Goal: Task Accomplishment & Management: Manage account settings

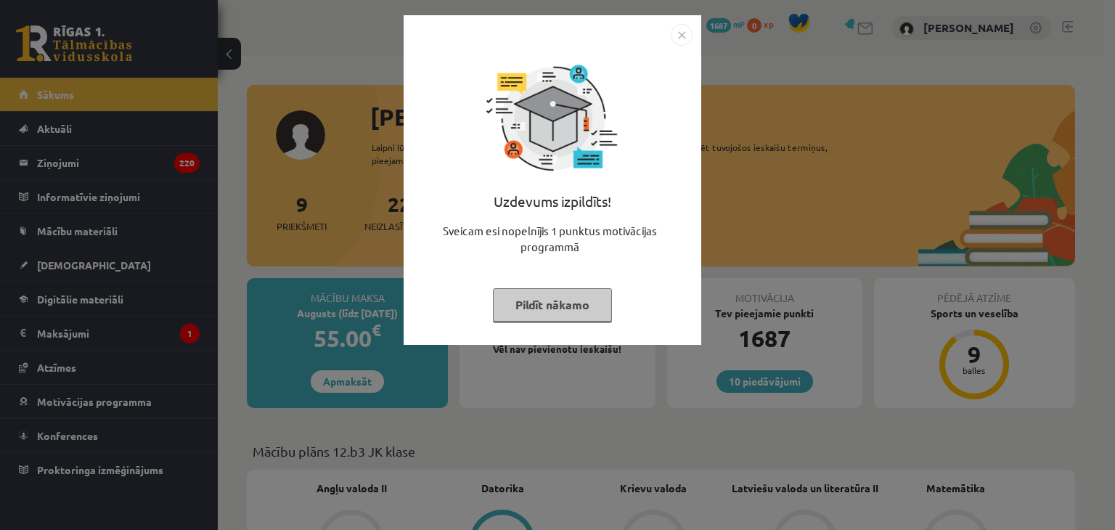
click at [681, 36] on img "Close" at bounding box center [682, 35] width 22 height 22
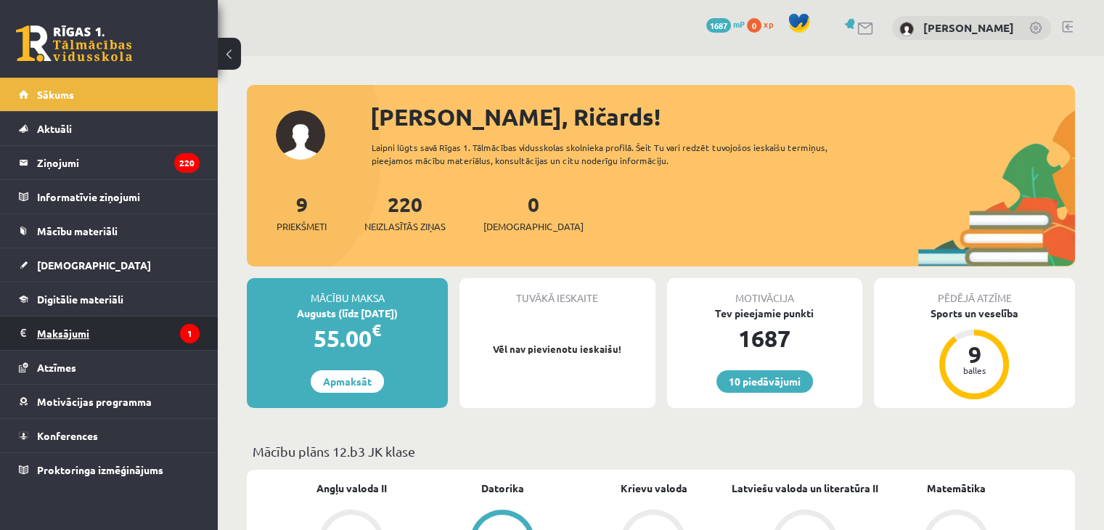
click at [90, 338] on legend "Maksājumi 1" at bounding box center [118, 332] width 163 height 33
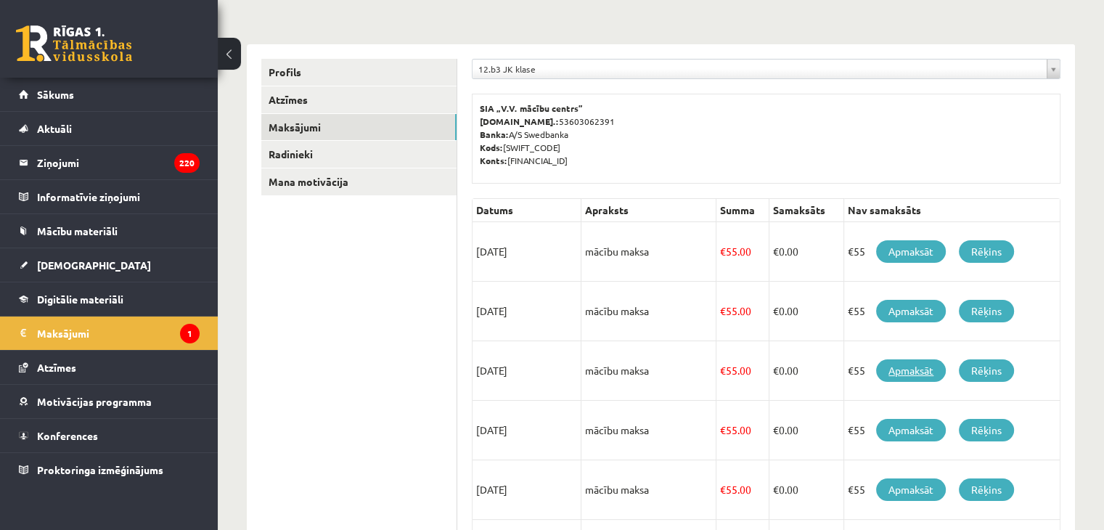
scroll to position [98, 0]
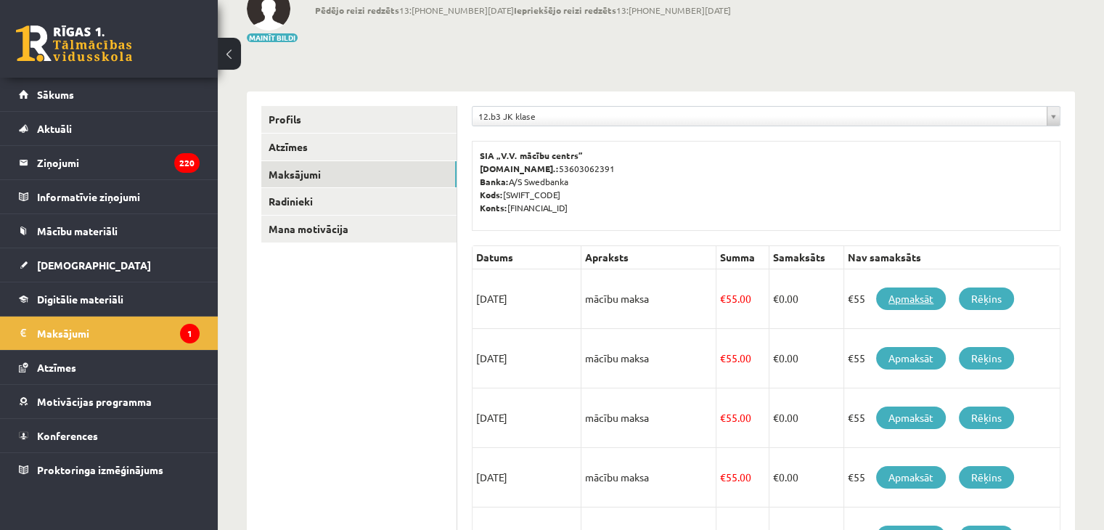
click at [907, 300] on link "Apmaksāt" at bounding box center [911, 298] width 70 height 23
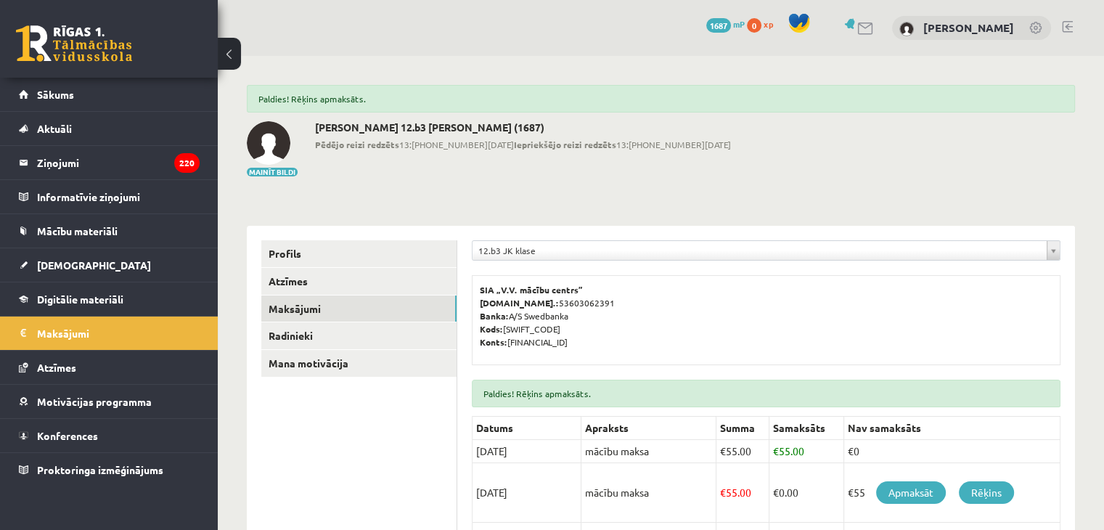
scroll to position [145, 0]
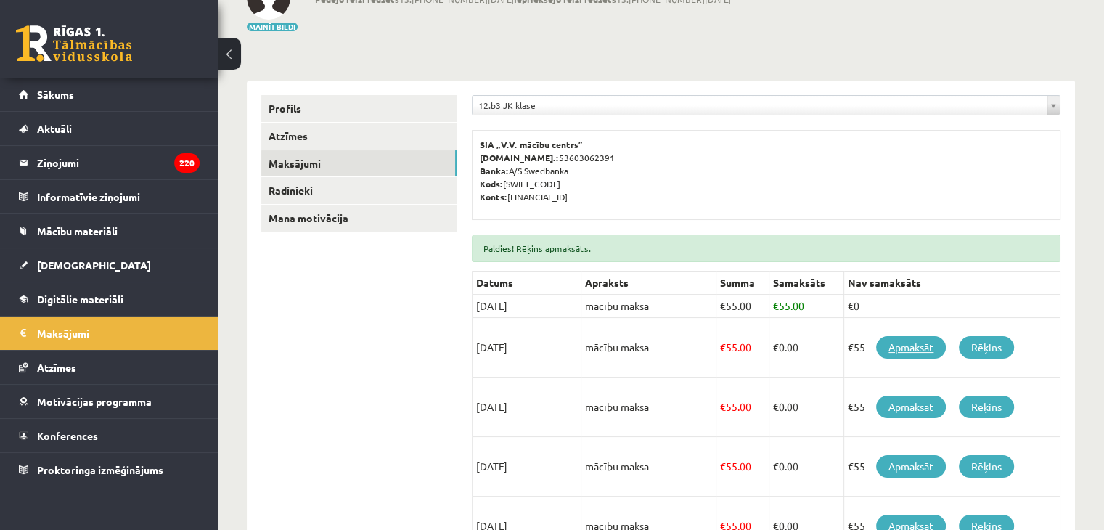
click at [911, 347] on link "Apmaksāt" at bounding box center [911, 347] width 70 height 23
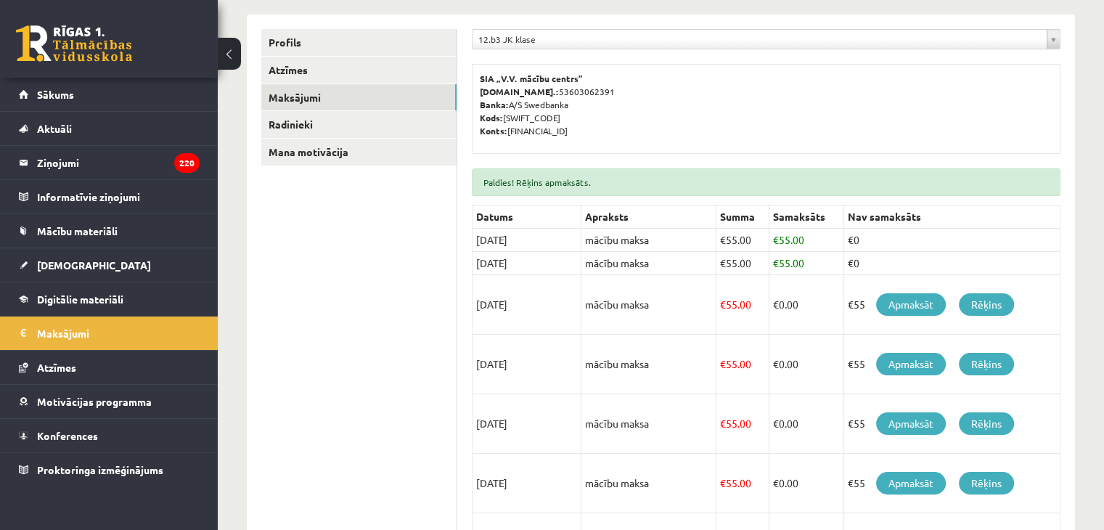
scroll to position [218, 0]
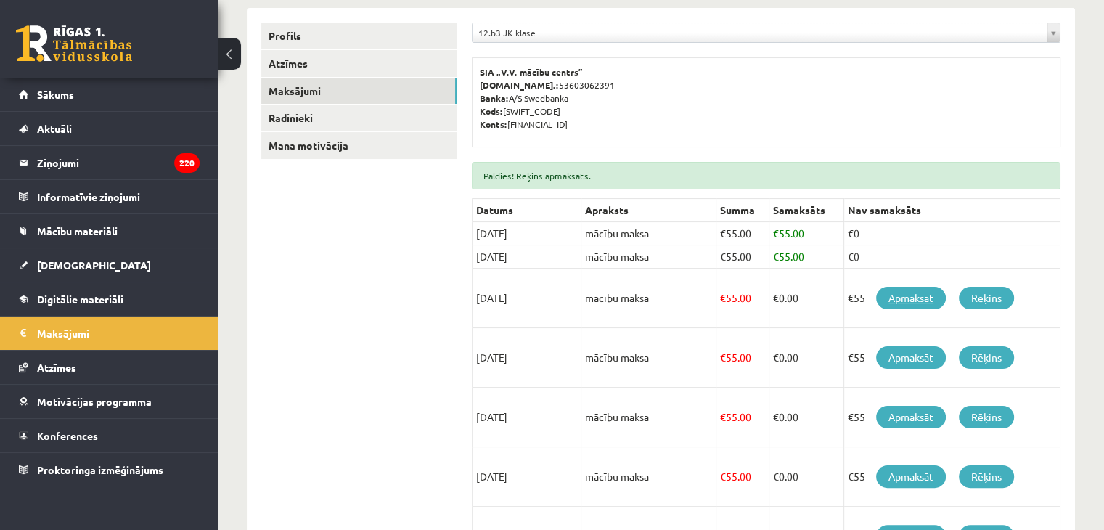
click at [915, 294] on link "Apmaksāt" at bounding box center [911, 298] width 70 height 23
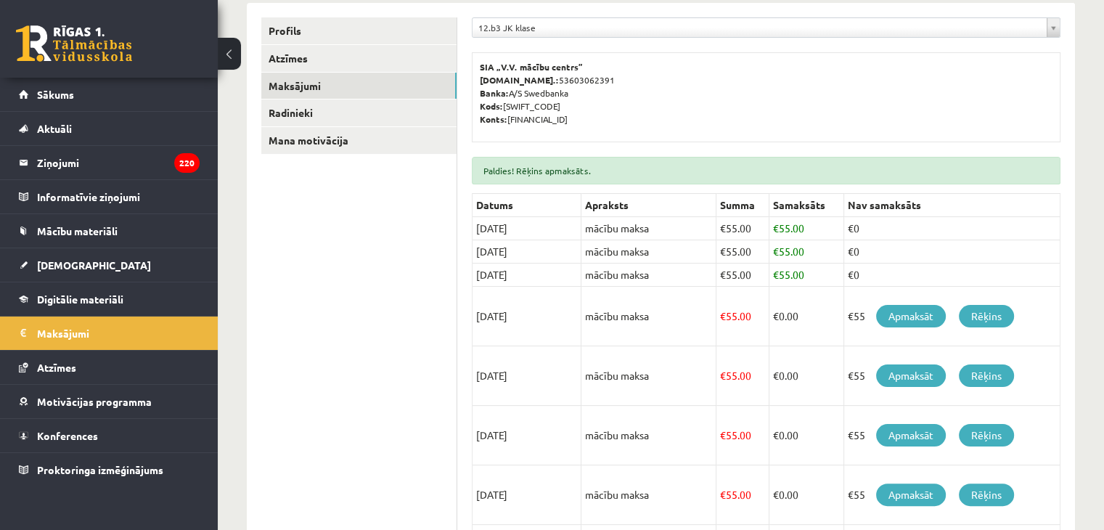
scroll to position [290, 0]
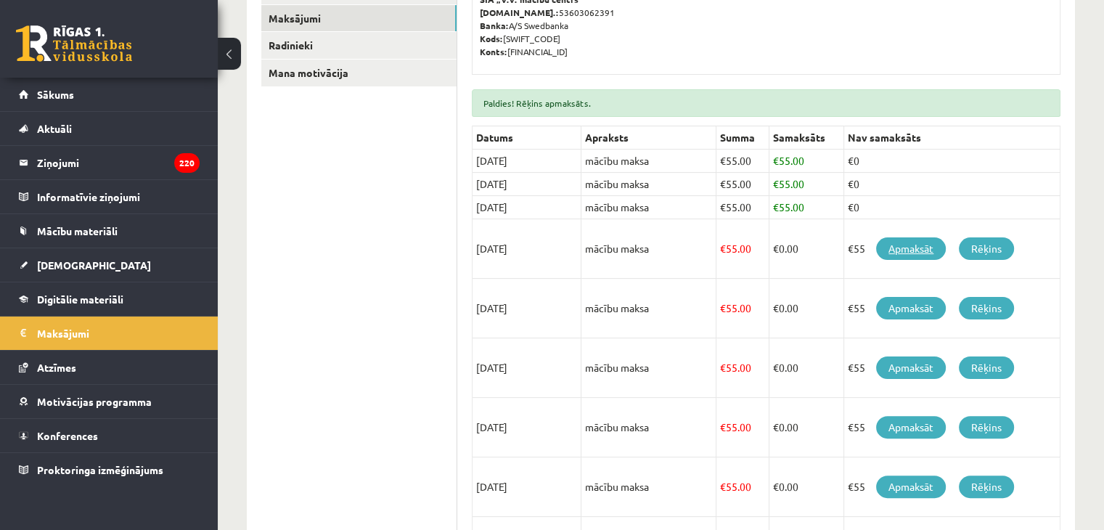
click at [913, 242] on link "Apmaksāt" at bounding box center [911, 248] width 70 height 23
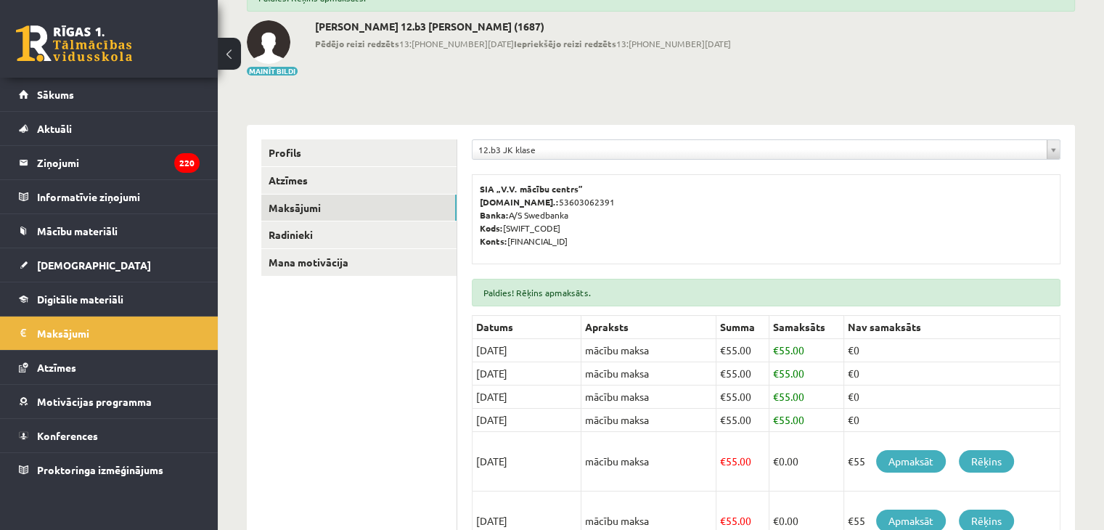
scroll to position [218, 0]
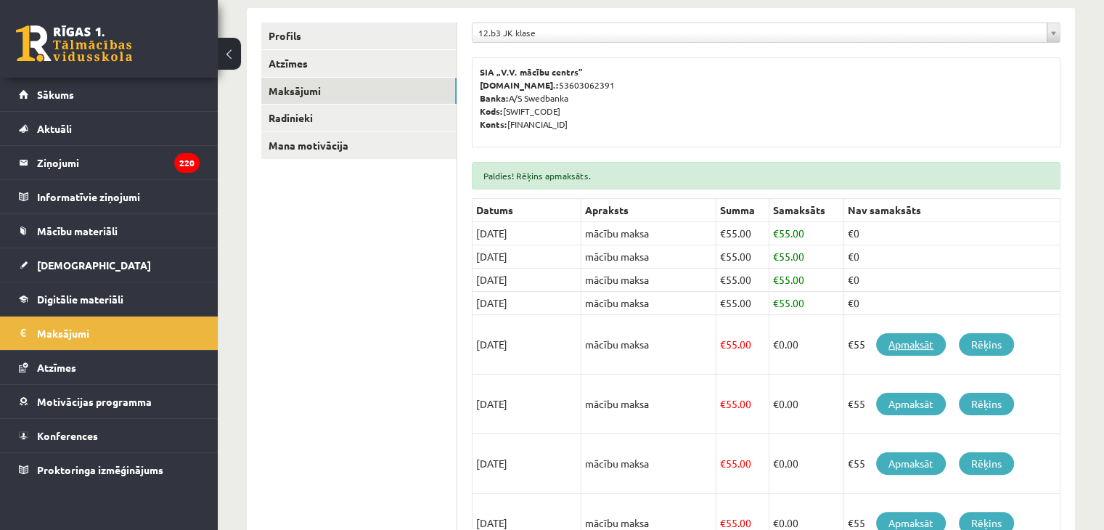
click at [909, 340] on link "Apmaksāt" at bounding box center [911, 344] width 70 height 23
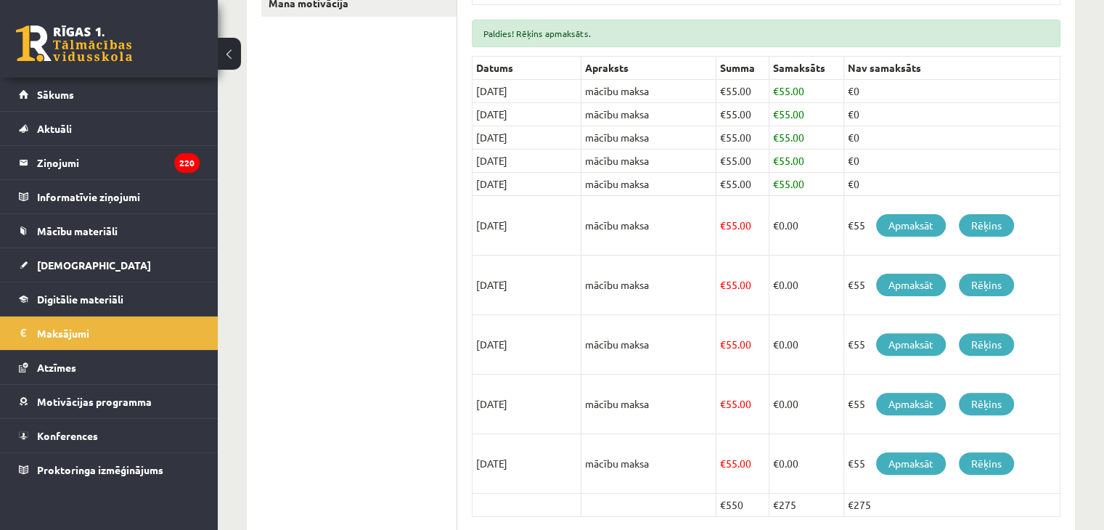
scroll to position [363, 0]
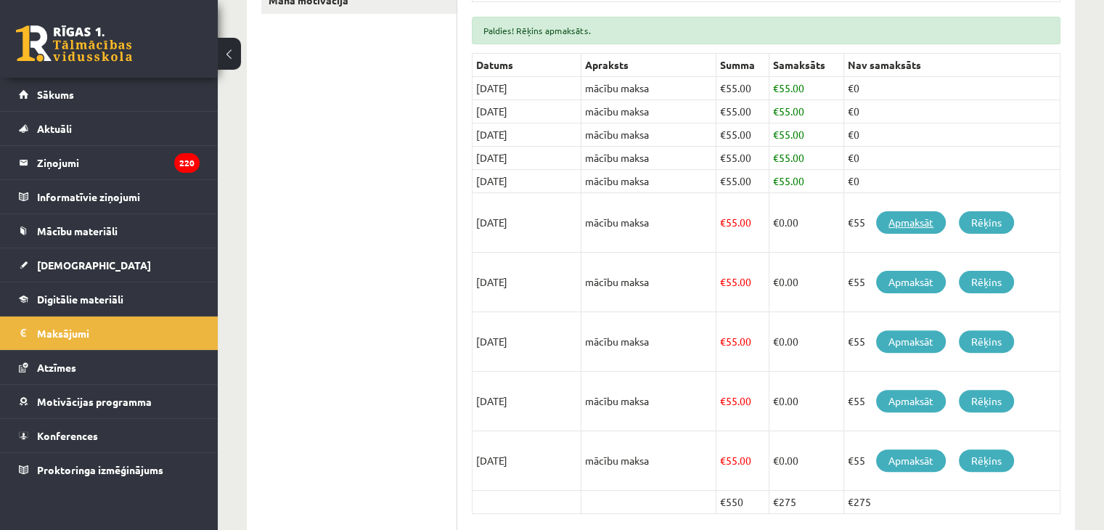
click at [912, 221] on link "Apmaksāt" at bounding box center [911, 222] width 70 height 23
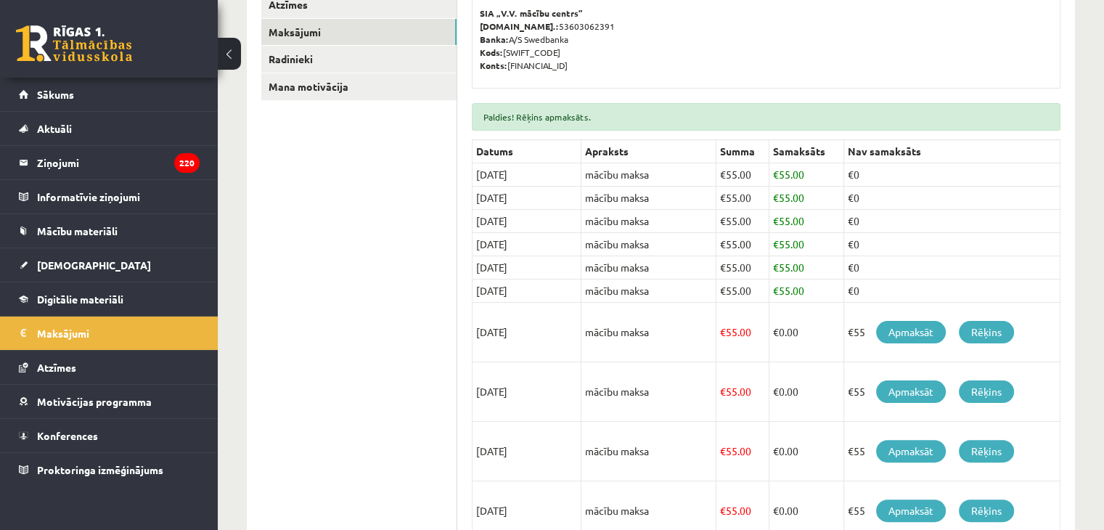
scroll to position [363, 0]
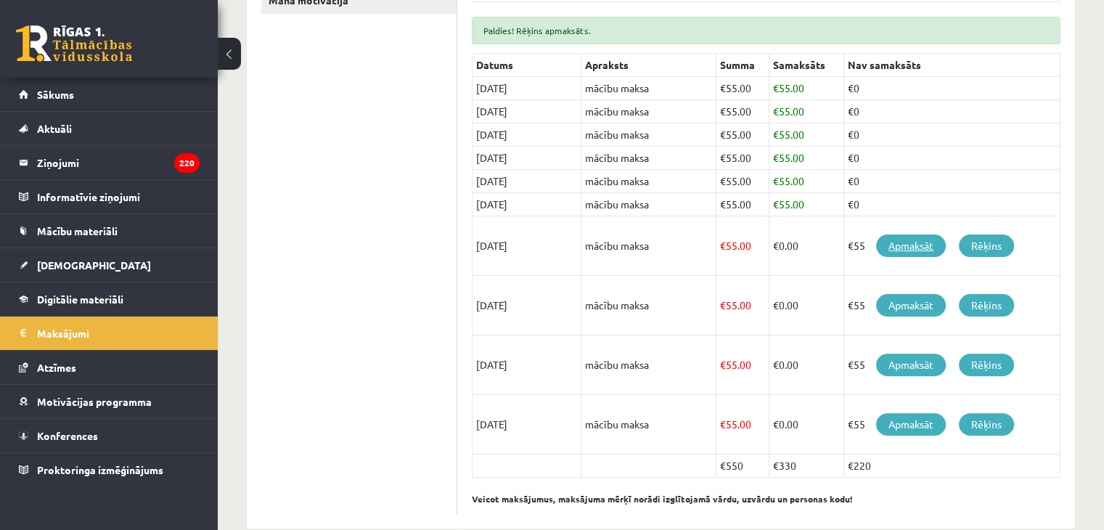
click at [915, 240] on link "Apmaksāt" at bounding box center [911, 245] width 70 height 23
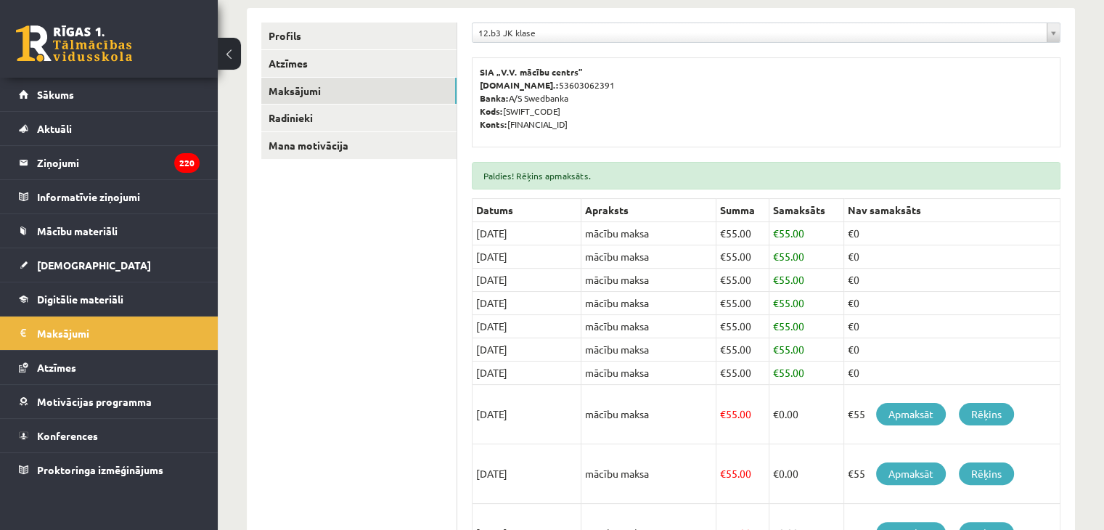
scroll to position [351, 0]
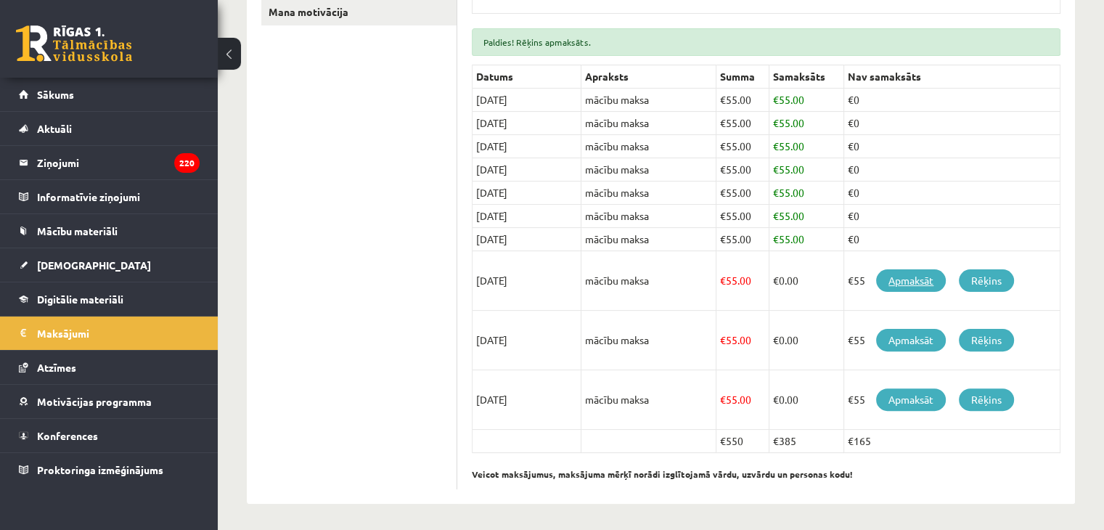
click at [911, 277] on link "Apmaksāt" at bounding box center [911, 280] width 70 height 23
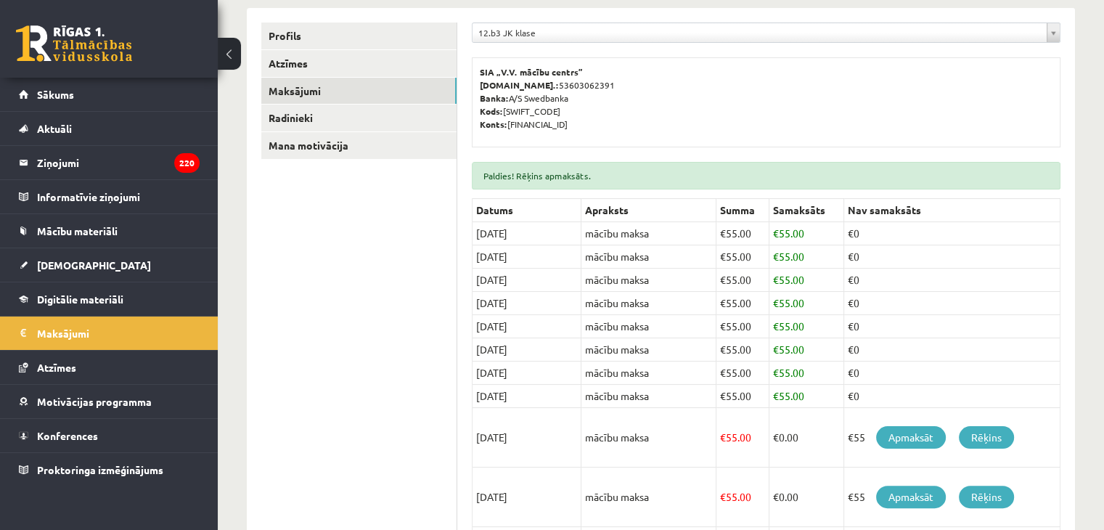
scroll to position [315, 0]
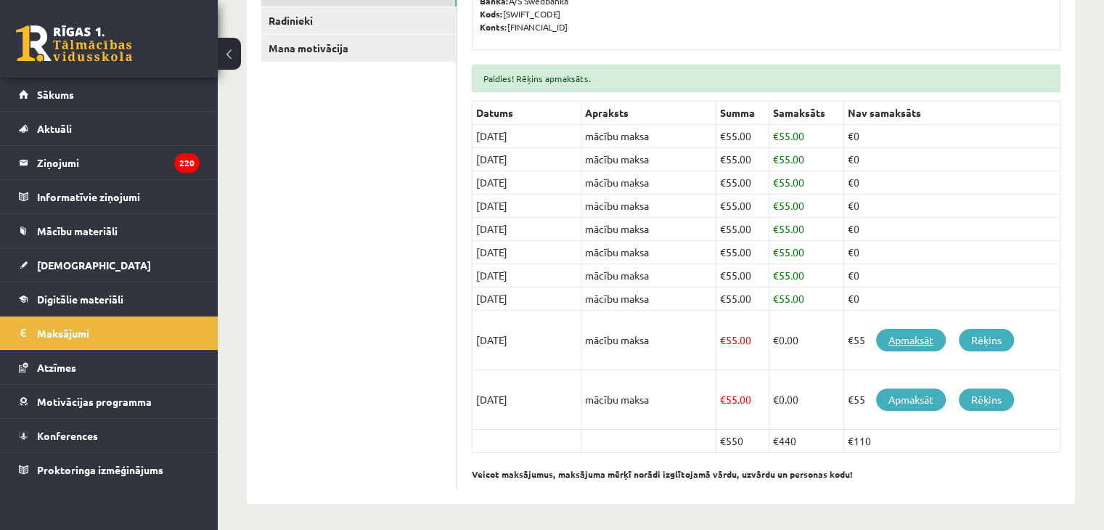
click at [914, 332] on link "Apmaksāt" at bounding box center [911, 340] width 70 height 23
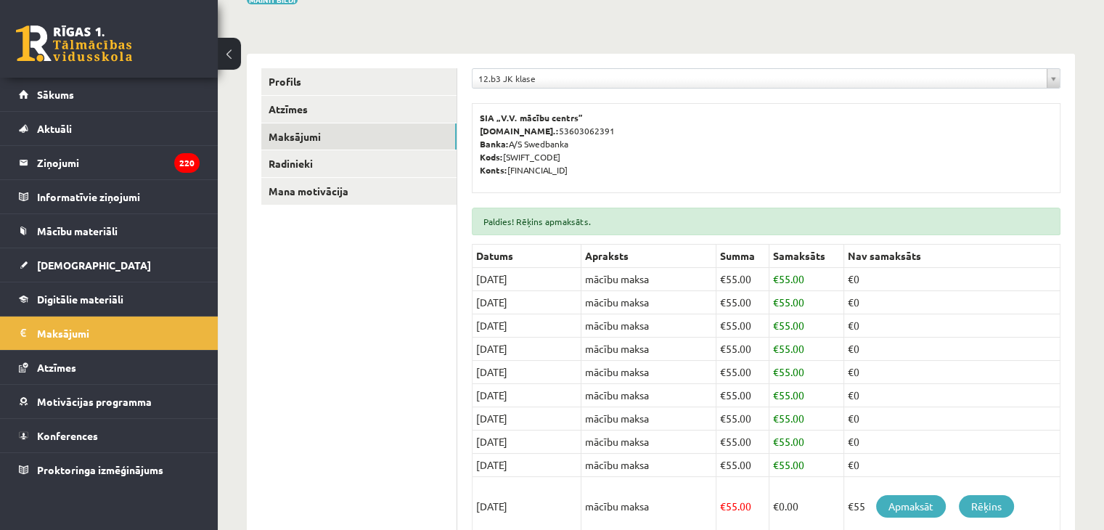
scroll to position [279, 0]
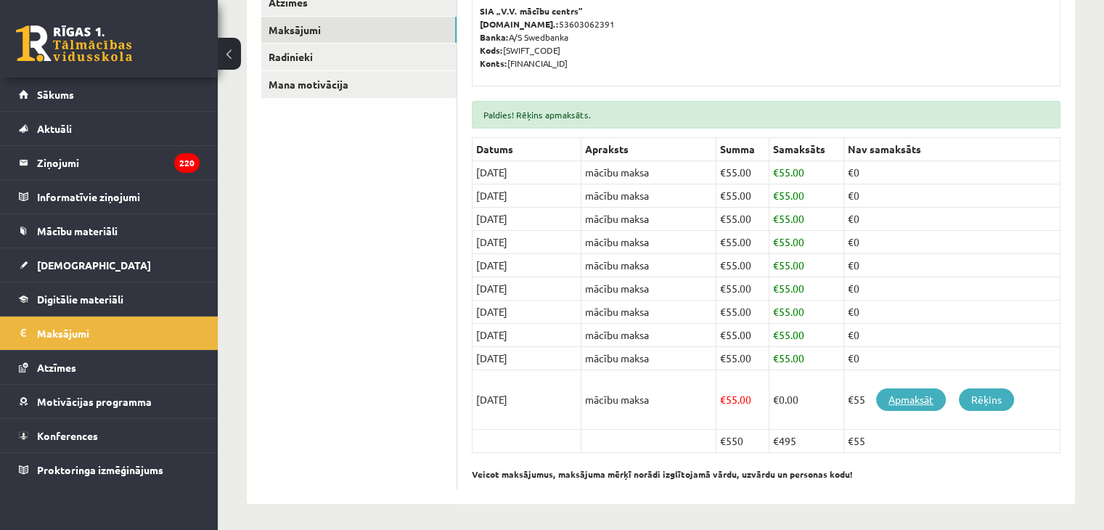
click at [905, 396] on link "Apmaksāt" at bounding box center [911, 399] width 70 height 23
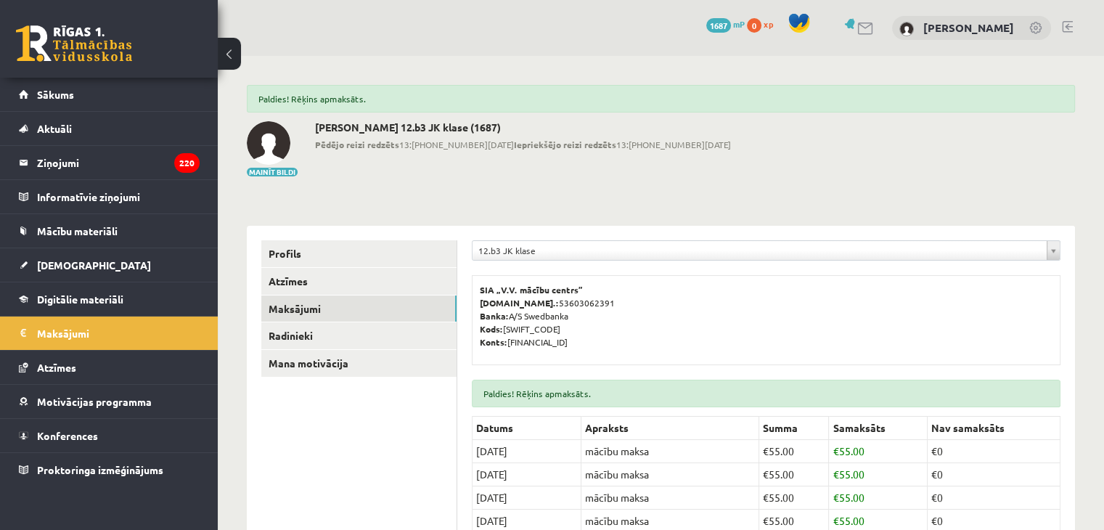
scroll to position [242, 0]
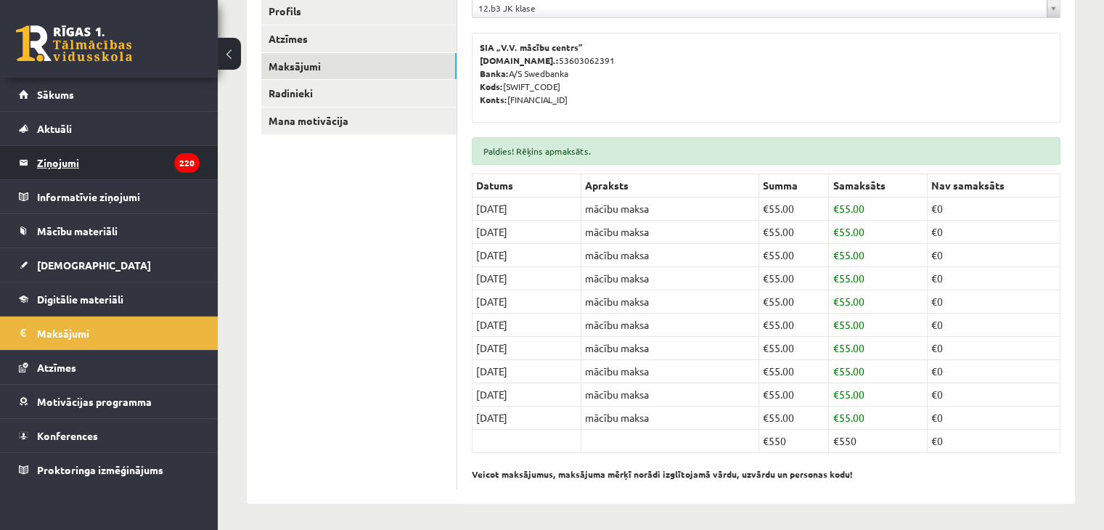
click at [44, 169] on legend "Ziņojumi 220" at bounding box center [118, 162] width 163 height 33
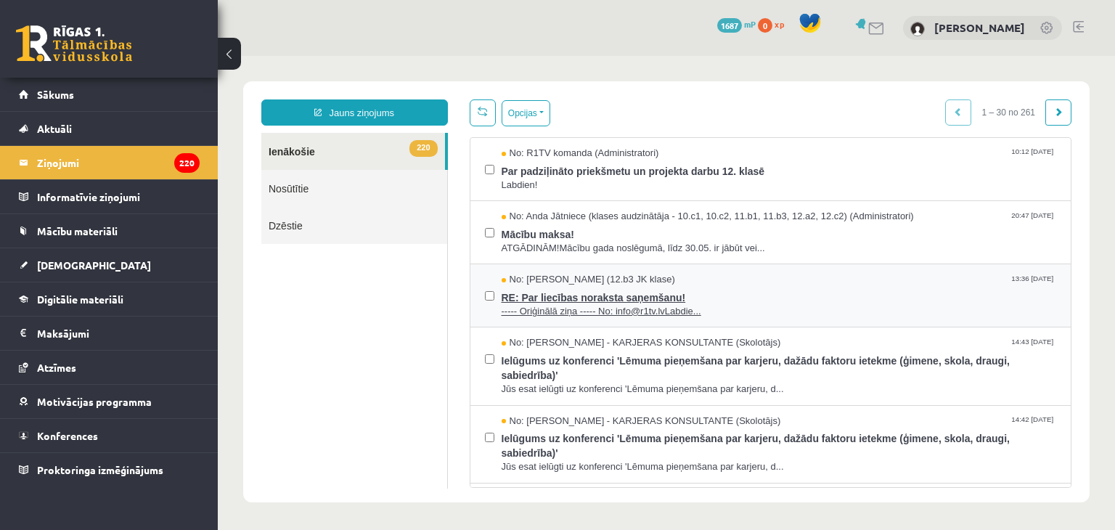
scroll to position [73, 0]
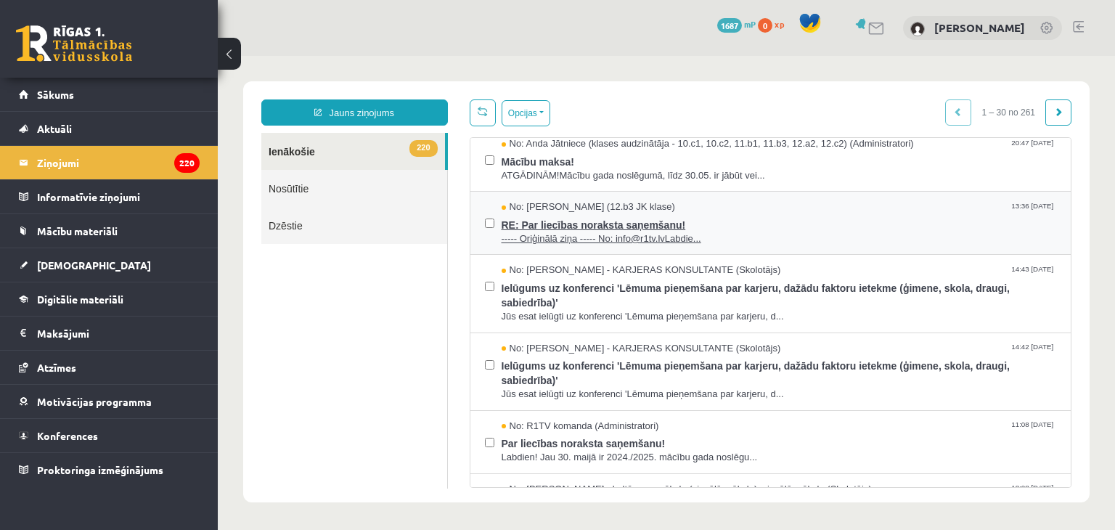
click at [602, 227] on span "RE: Par liecības noraksta saņemšanu!" at bounding box center [779, 223] width 555 height 18
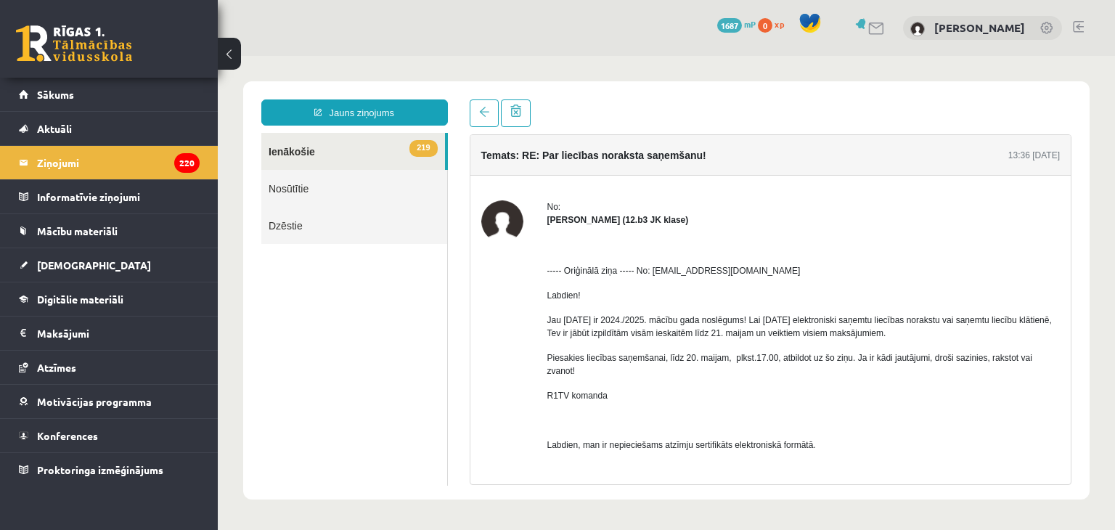
scroll to position [40, 0]
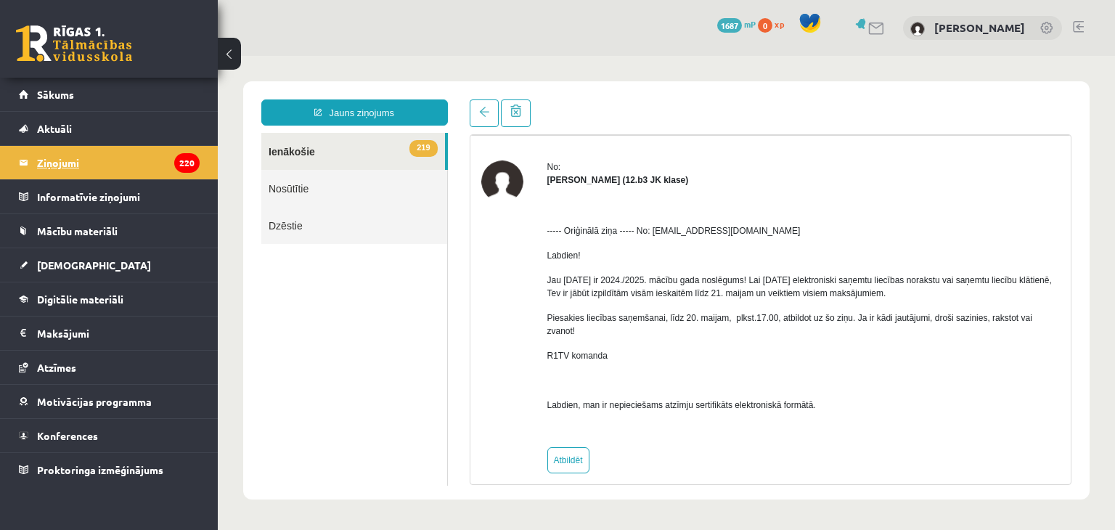
click at [44, 164] on legend "Ziņojumi 220" at bounding box center [118, 162] width 163 height 33
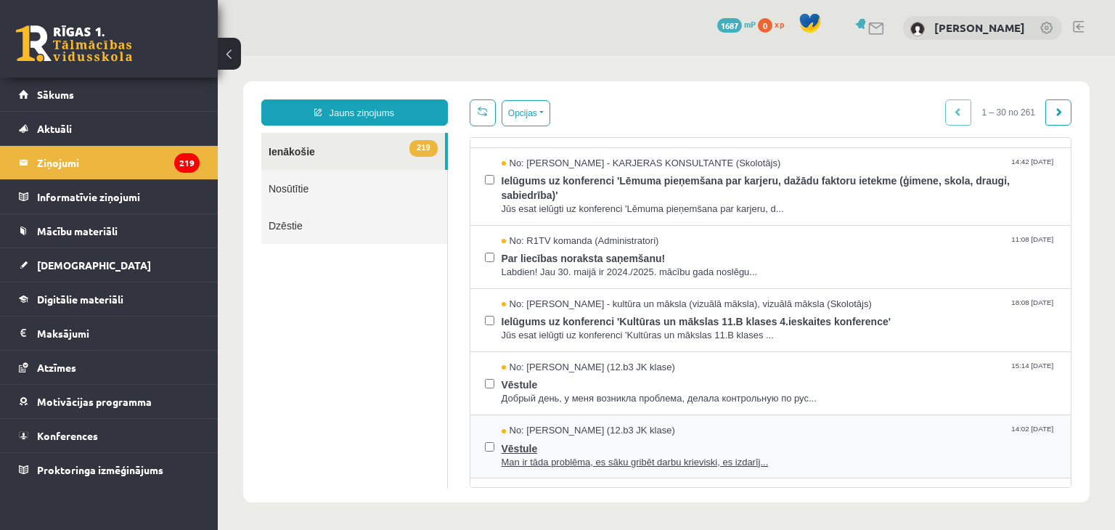
scroll to position [290, 0]
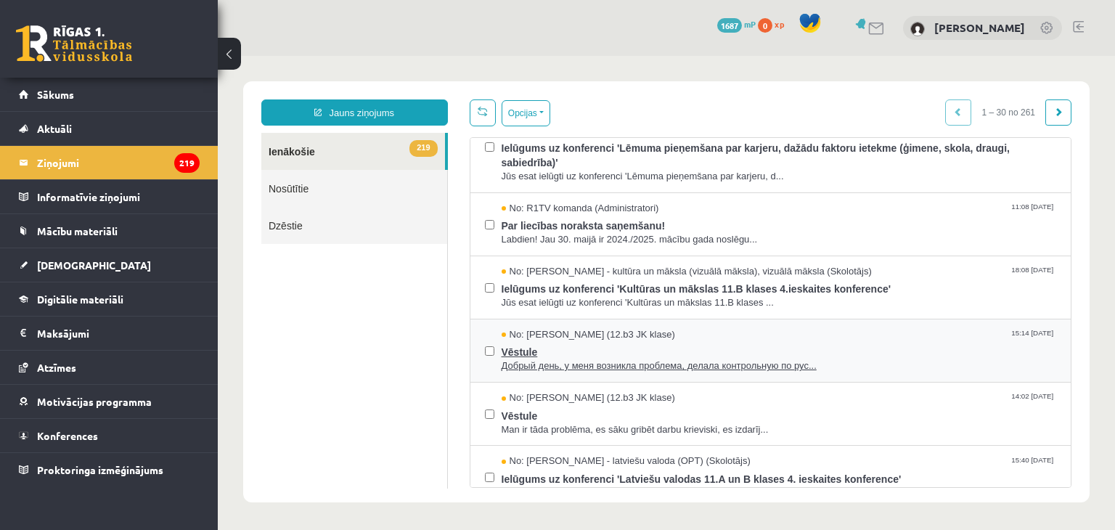
click at [522, 354] on span "Vēstule" at bounding box center [779, 350] width 555 height 18
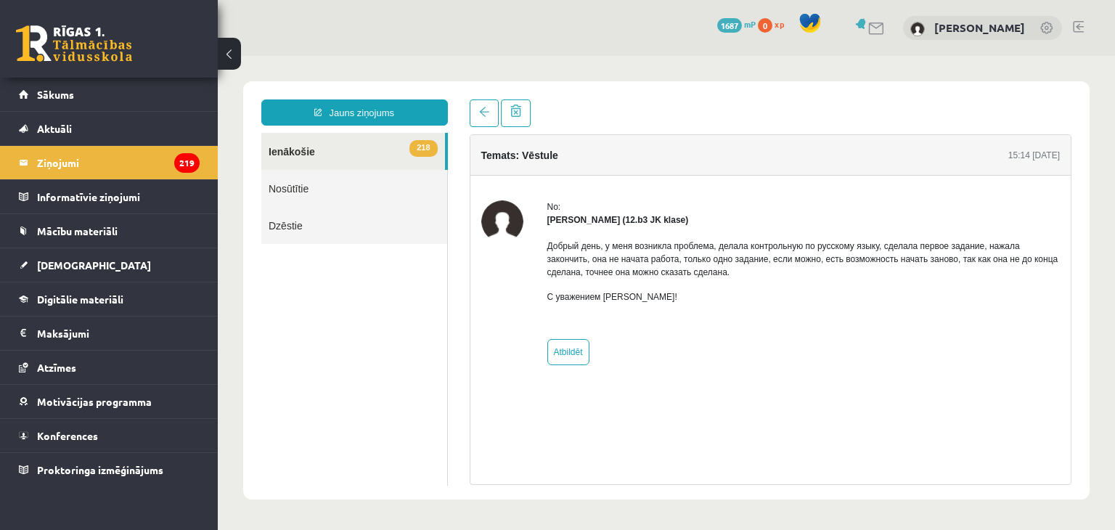
scroll to position [0, 0]
click at [66, 162] on legend "Ziņojumi 219" at bounding box center [118, 162] width 163 height 33
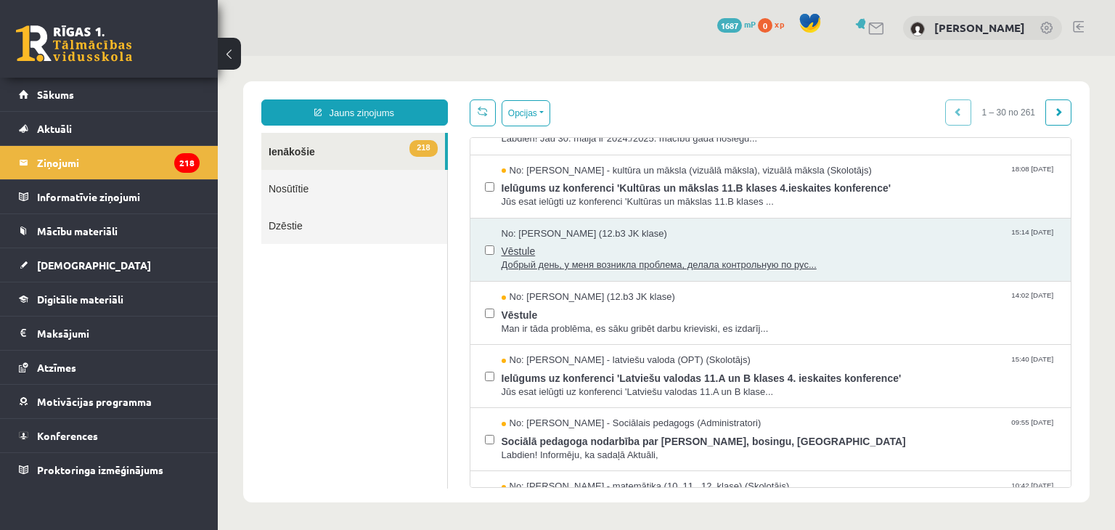
scroll to position [435, 0]
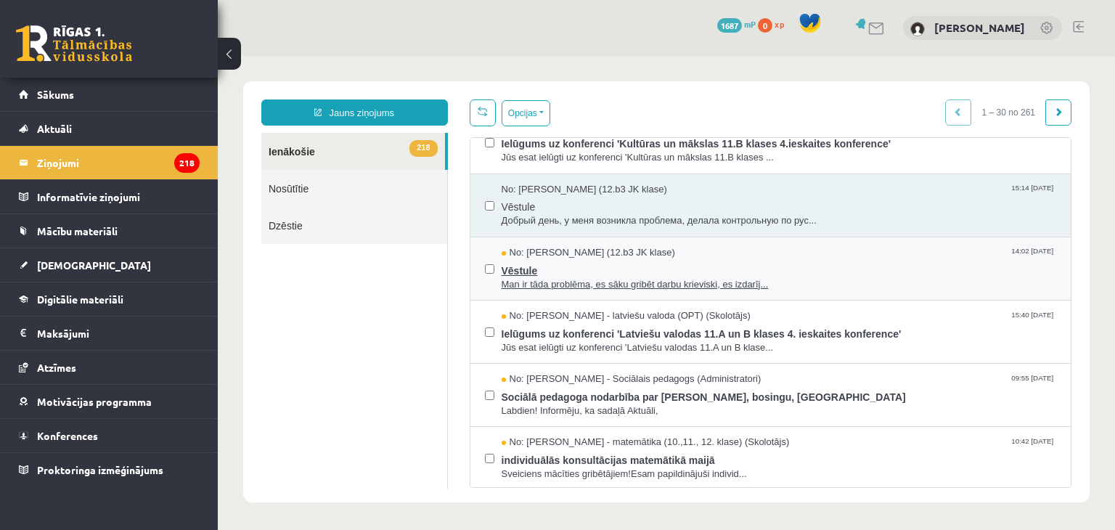
click at [586, 286] on span "Man ir tāda problēma, es sāku gribēt darbu krieviski, es izdarīj..." at bounding box center [779, 285] width 555 height 14
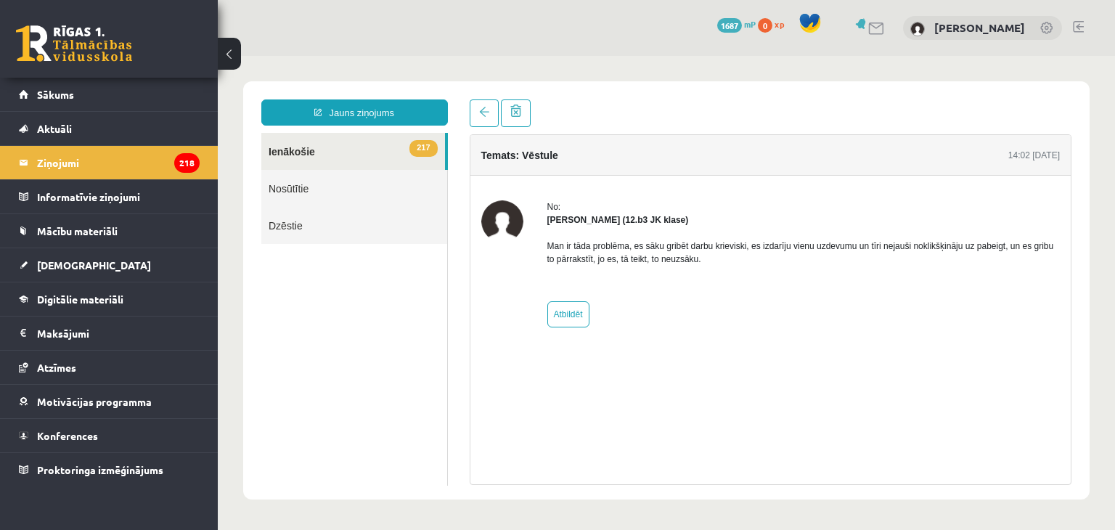
scroll to position [0, 0]
click at [58, 164] on legend "Ziņojumi 218" at bounding box center [118, 162] width 163 height 33
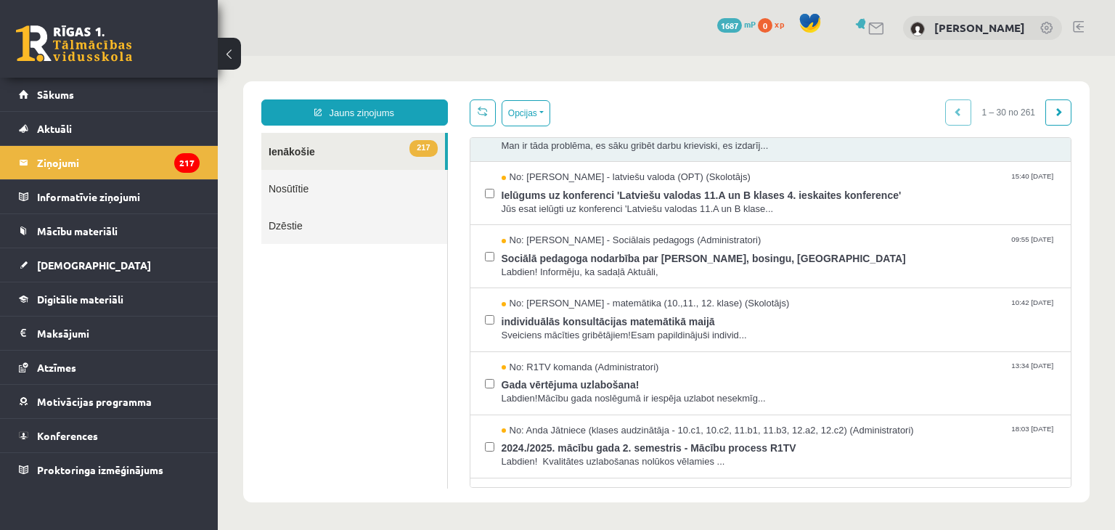
scroll to position [581, 0]
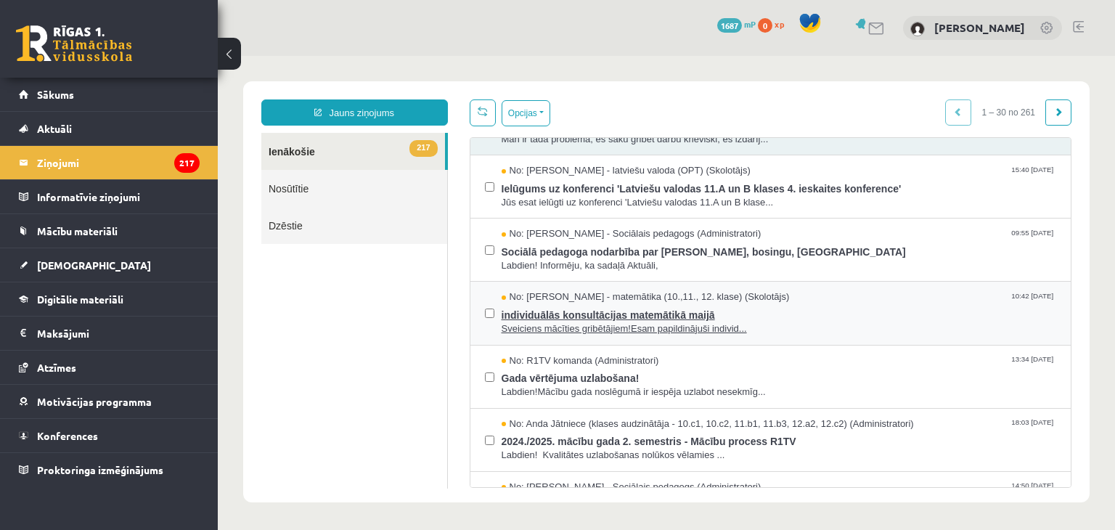
click at [642, 312] on span "individuālās konsultācijas matemātikā maijā" at bounding box center [779, 313] width 555 height 18
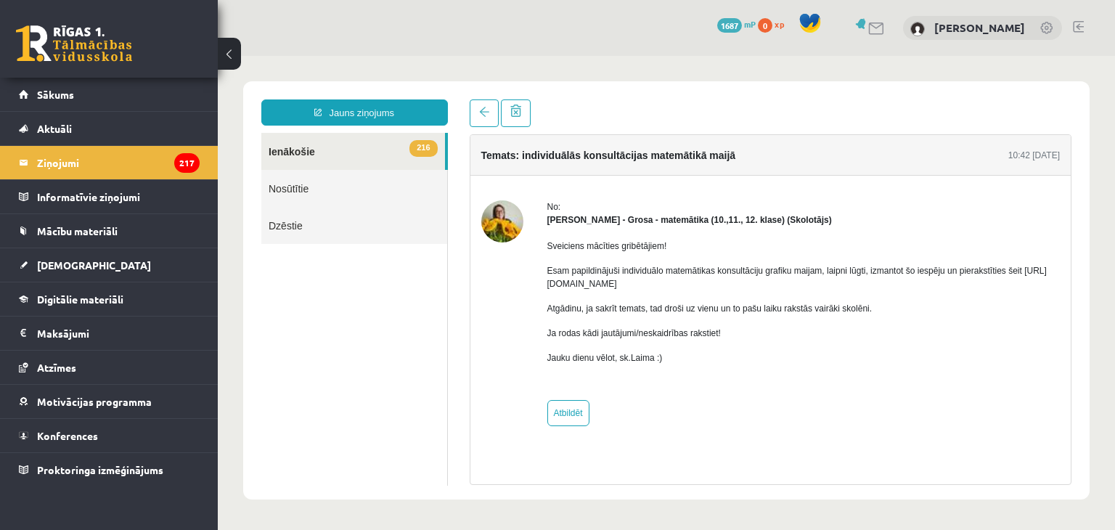
scroll to position [0, 0]
click at [503, 225] on img at bounding box center [502, 221] width 42 height 42
click at [76, 168] on legend "Ziņojumi 217" at bounding box center [118, 162] width 163 height 33
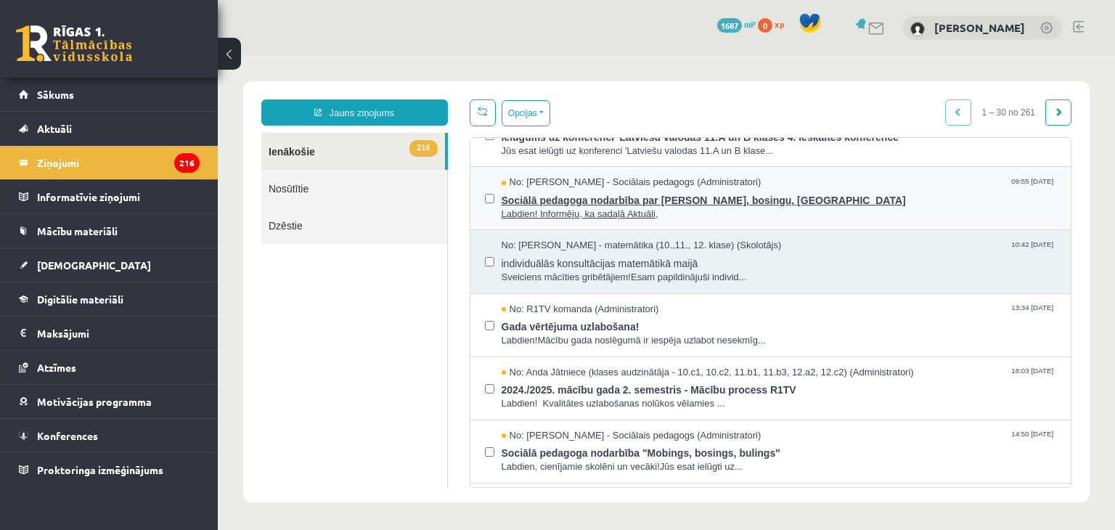
scroll to position [653, 0]
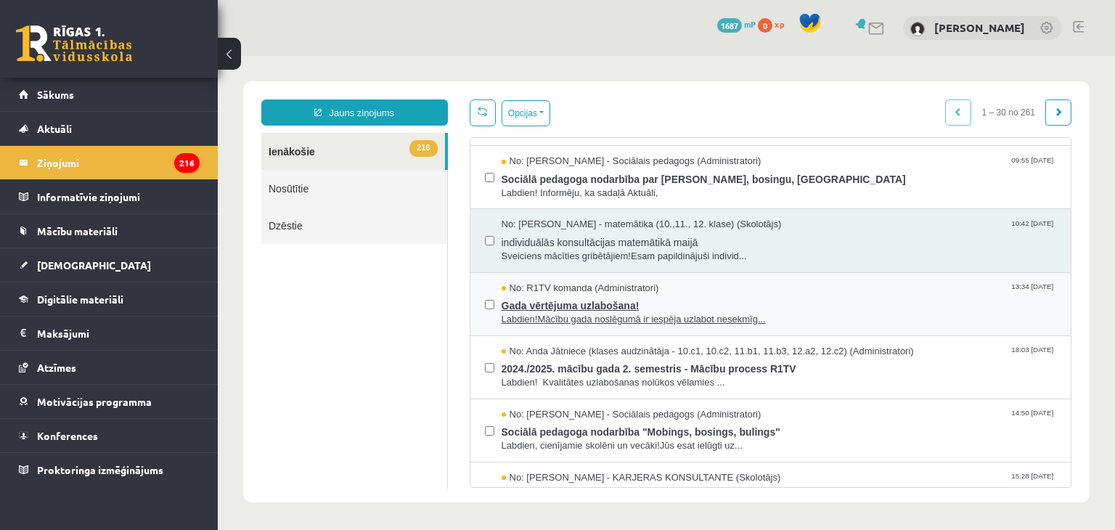
click at [547, 317] on span "Labdien!Mācību gada noslēgumā ir iespēja uzlabot nesekmīg..." at bounding box center [779, 320] width 555 height 14
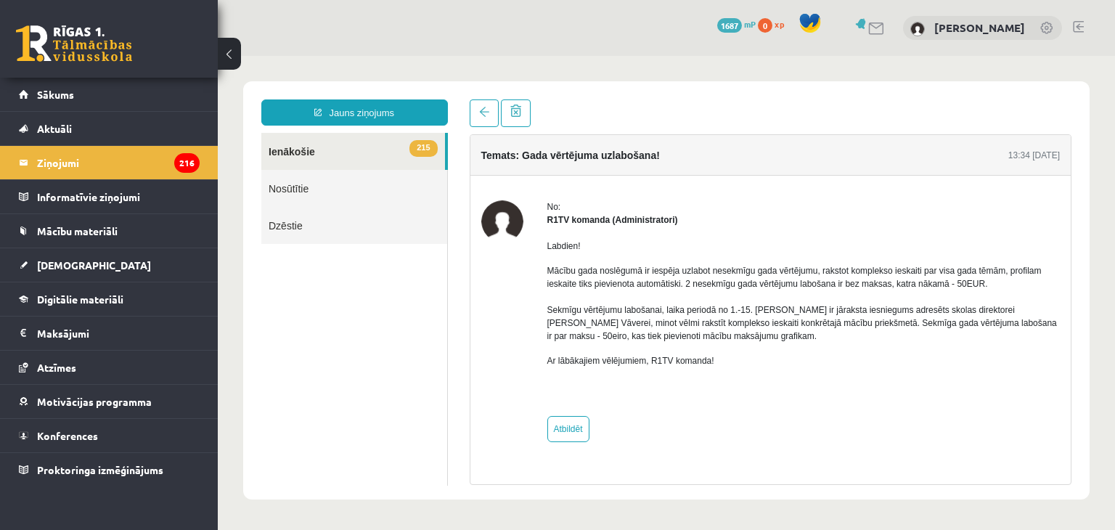
scroll to position [0, 0]
click at [68, 162] on legend "Ziņojumi 216" at bounding box center [118, 162] width 163 height 33
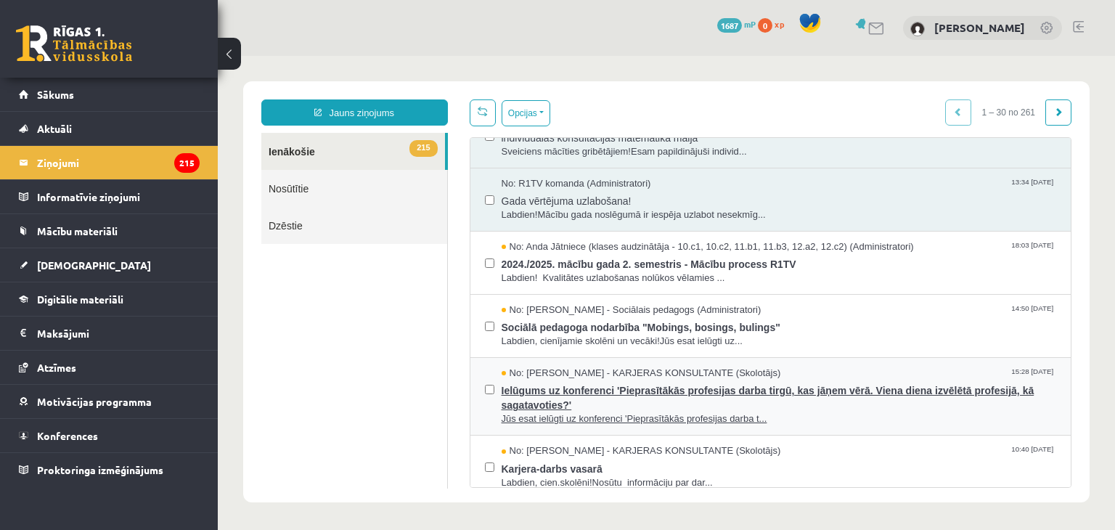
scroll to position [726, 0]
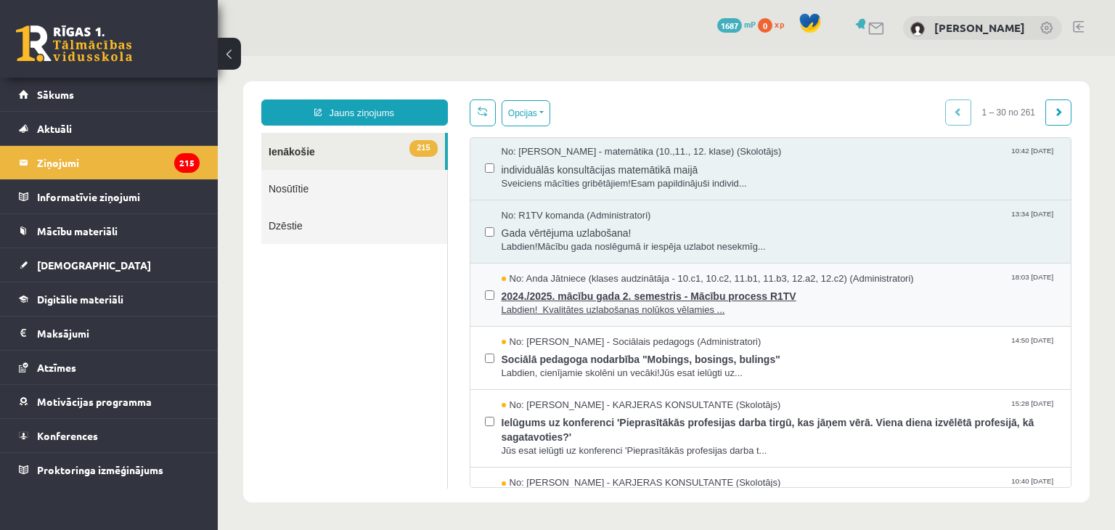
click at [602, 294] on span "2024./2025. mācību gada 2. semestris - Mācību process R1TV" at bounding box center [779, 294] width 555 height 18
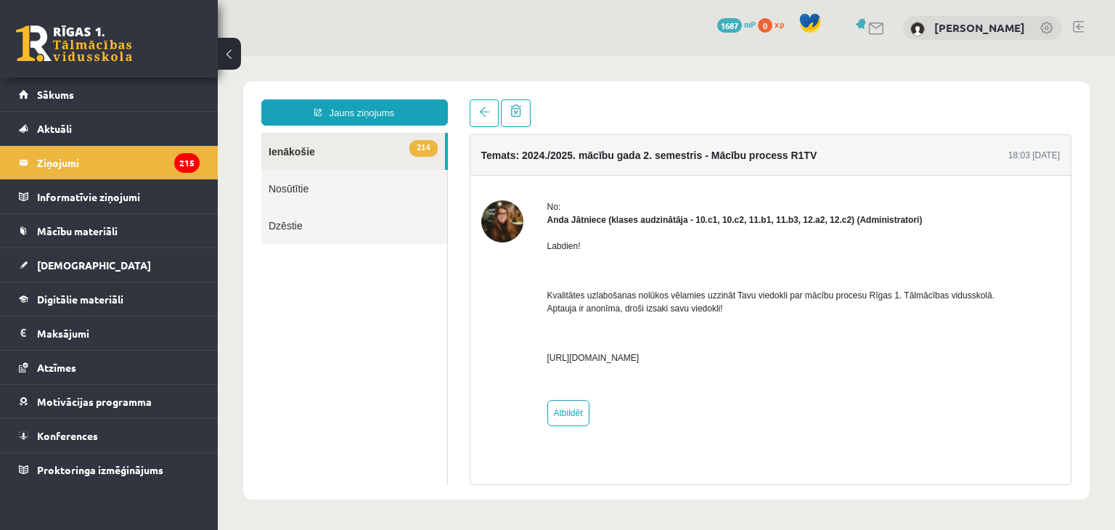
scroll to position [0, 0]
click at [65, 168] on legend "Ziņojumi 215" at bounding box center [118, 162] width 163 height 33
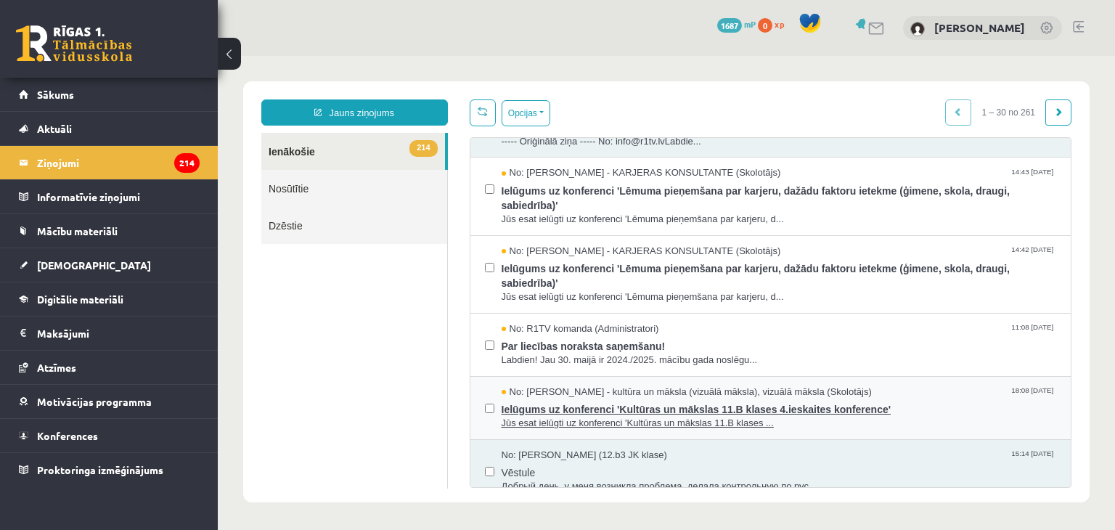
scroll to position [145, 0]
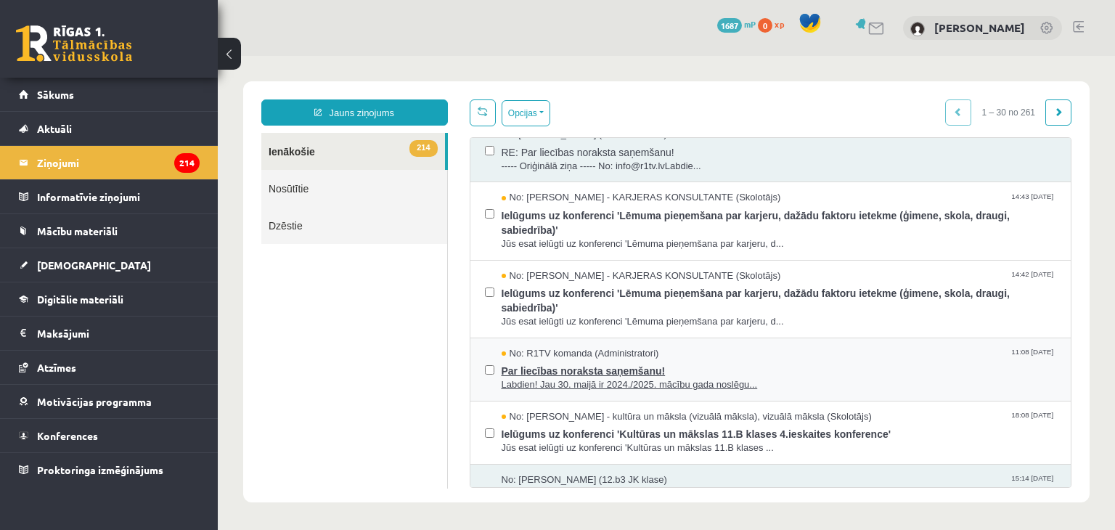
click at [568, 372] on span "Par liecības noraksta saņemšanu!" at bounding box center [779, 369] width 555 height 18
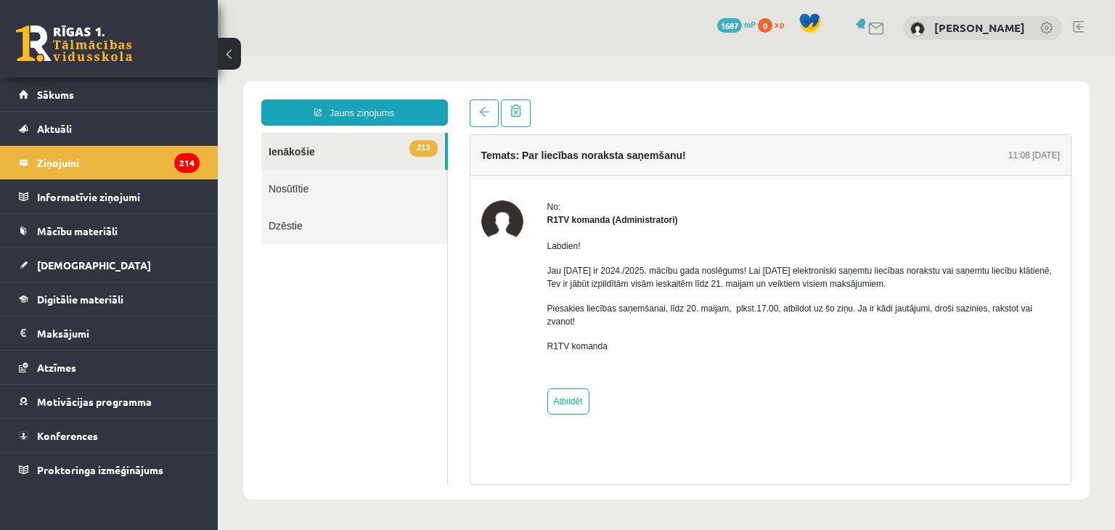
scroll to position [0, 0]
click at [64, 163] on legend "Ziņojumi 214" at bounding box center [118, 162] width 163 height 33
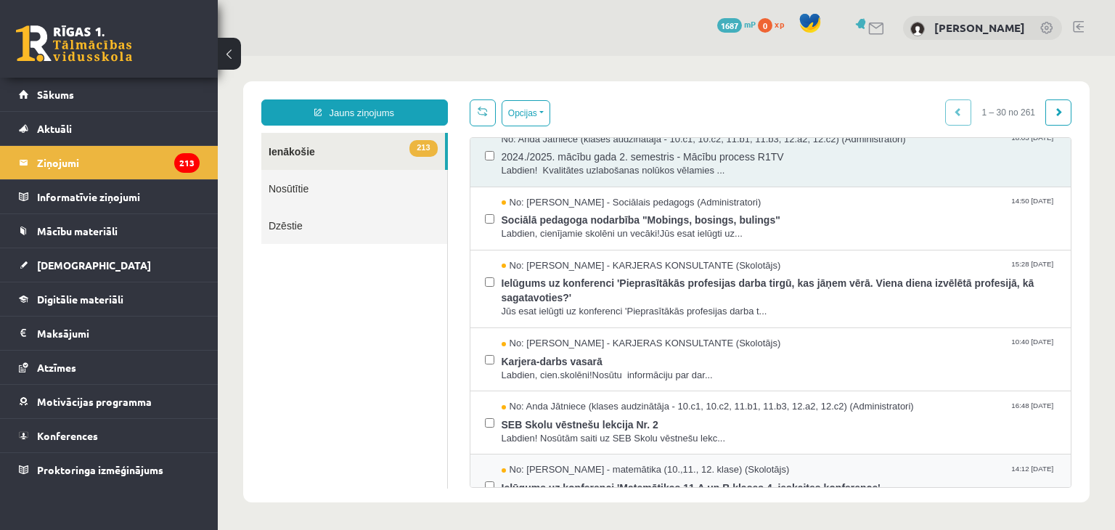
scroll to position [1016, 0]
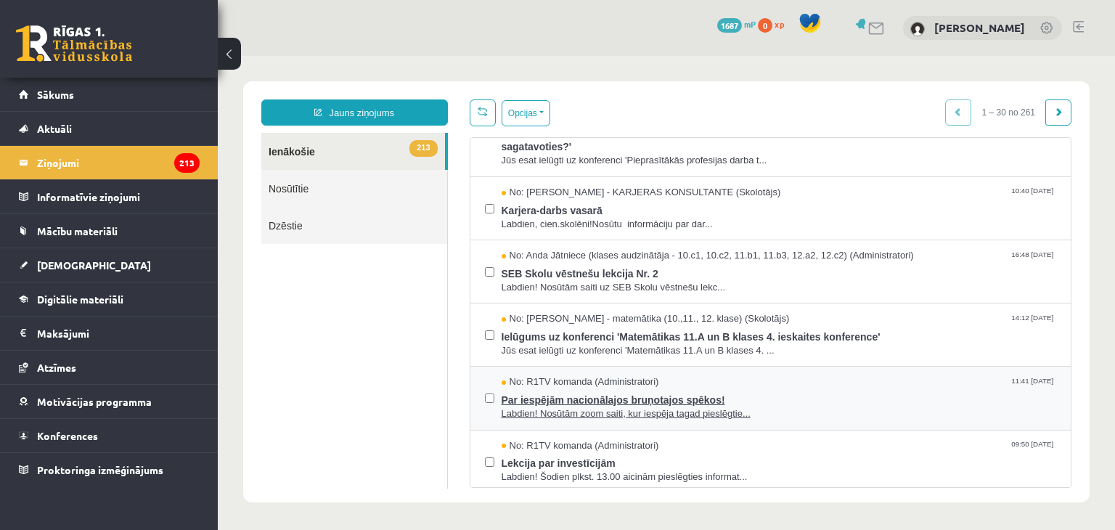
click at [615, 398] on span "Par iespējām nacionālajos bruņotajos spēkos!" at bounding box center [779, 398] width 555 height 18
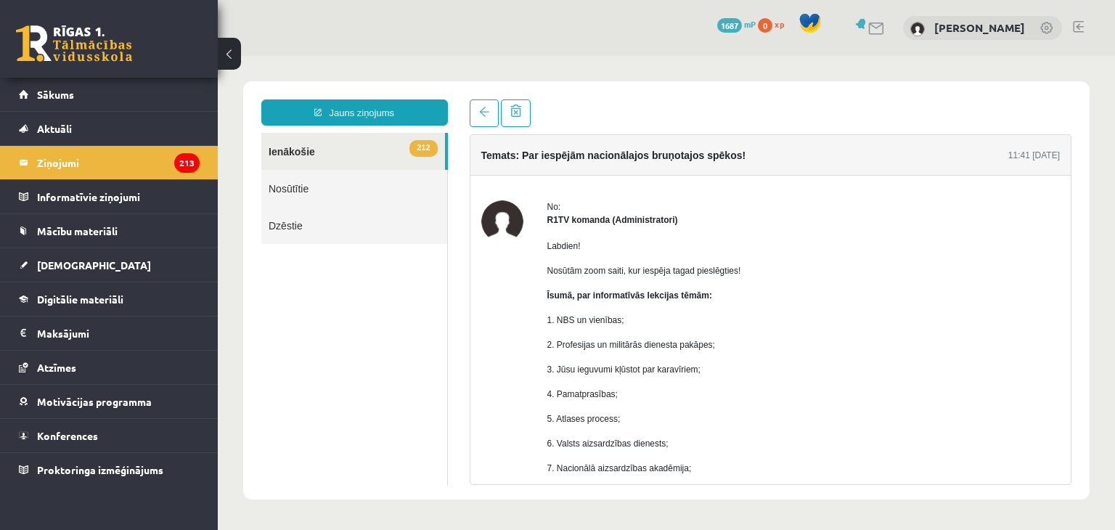
scroll to position [0, 0]
click at [76, 169] on legend "Ziņojumi 213" at bounding box center [118, 162] width 163 height 33
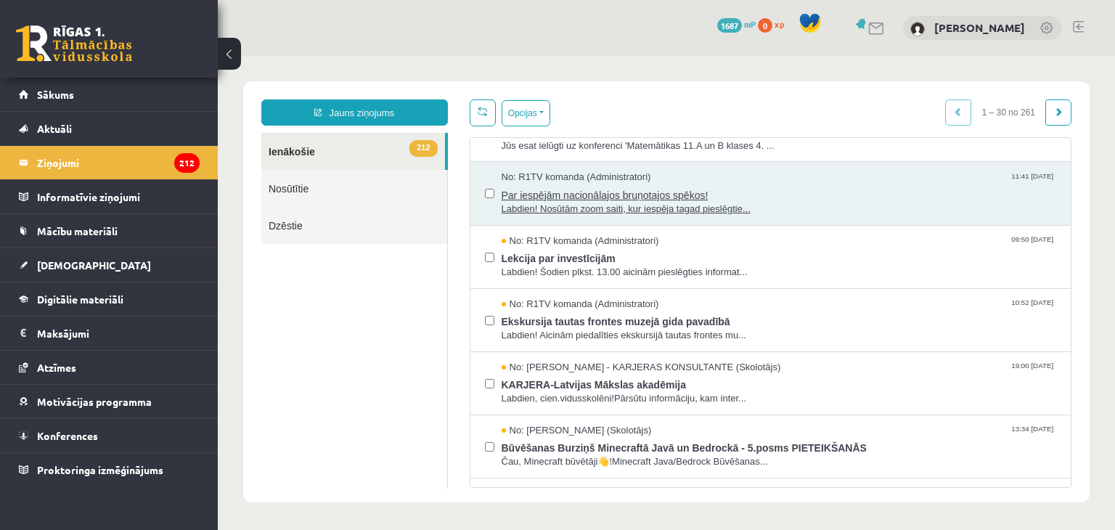
scroll to position [1306, 0]
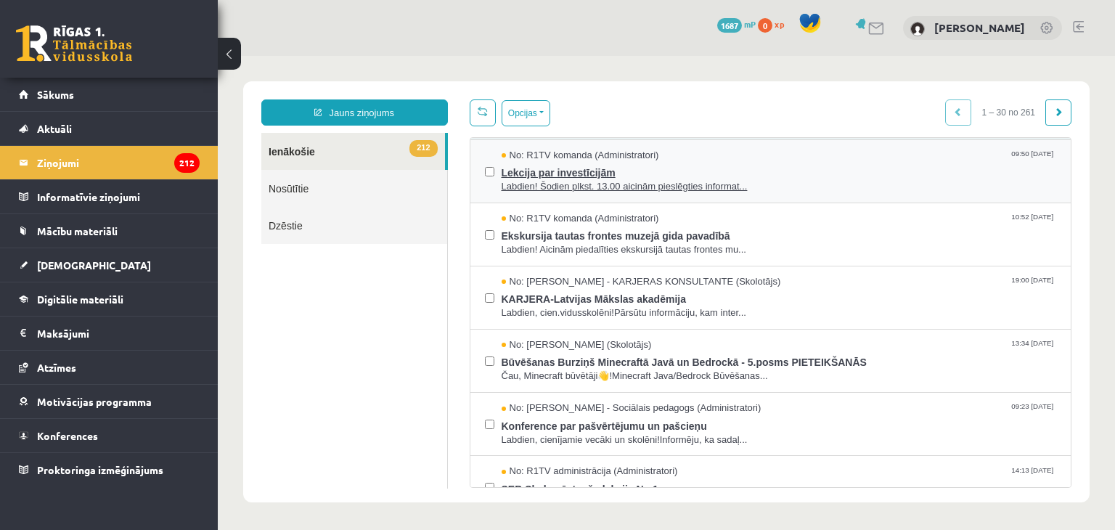
click at [523, 170] on span "Lekcija par investīcijām" at bounding box center [779, 171] width 555 height 18
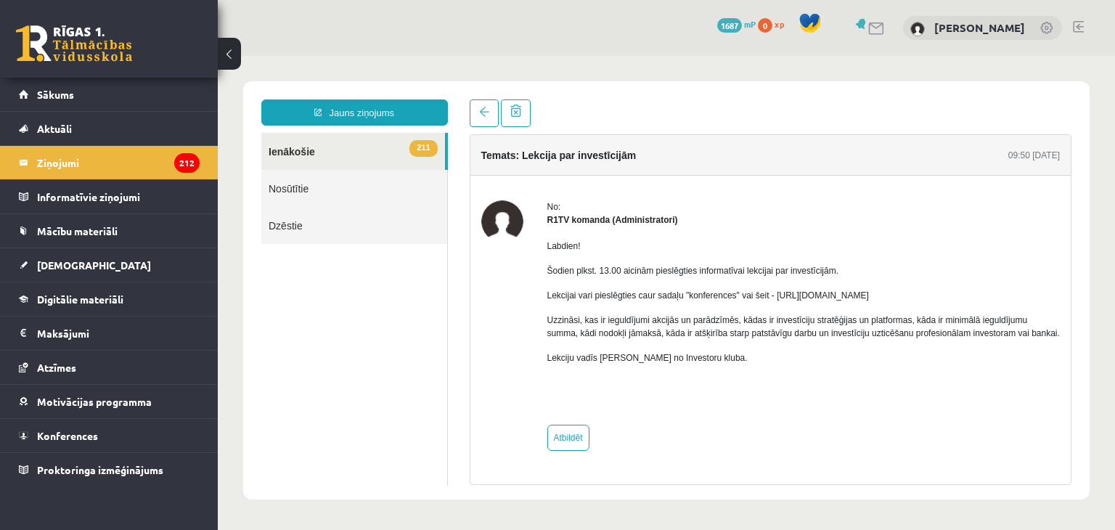
scroll to position [0, 0]
click at [61, 166] on legend "Ziņojumi 212" at bounding box center [118, 162] width 163 height 33
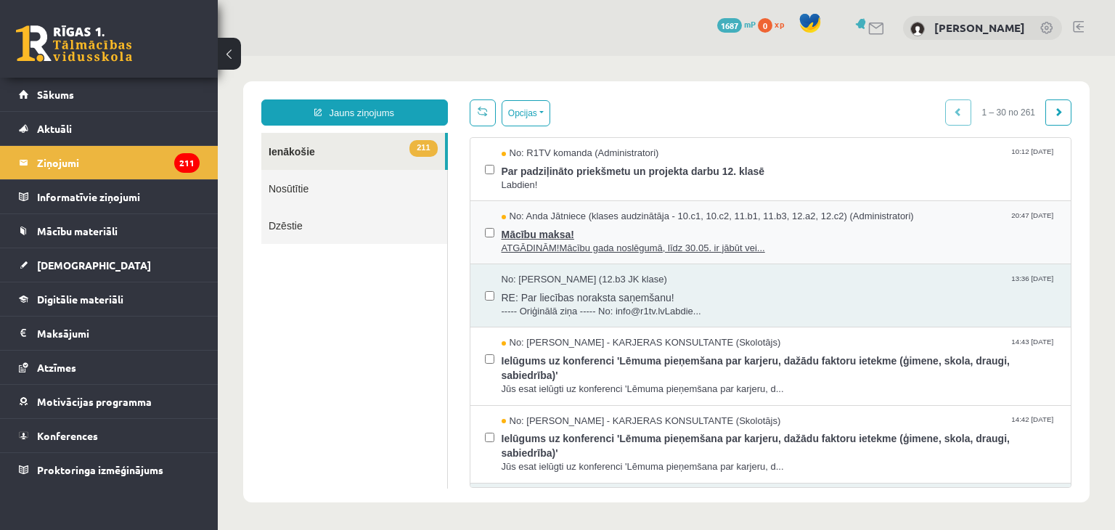
click at [544, 239] on span "Mācību maksa!" at bounding box center [779, 233] width 555 height 18
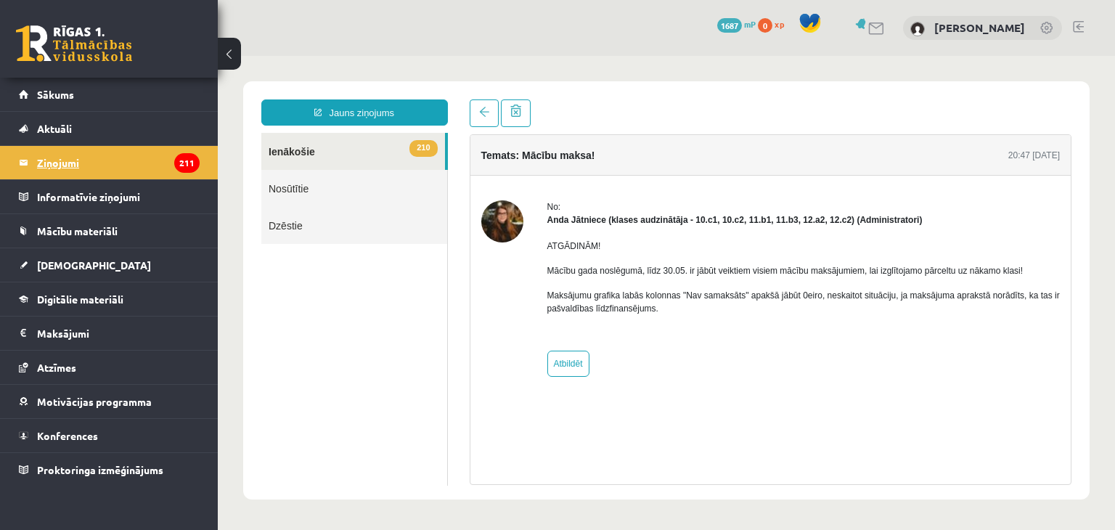
click at [81, 166] on legend "Ziņojumi 211" at bounding box center [118, 162] width 163 height 33
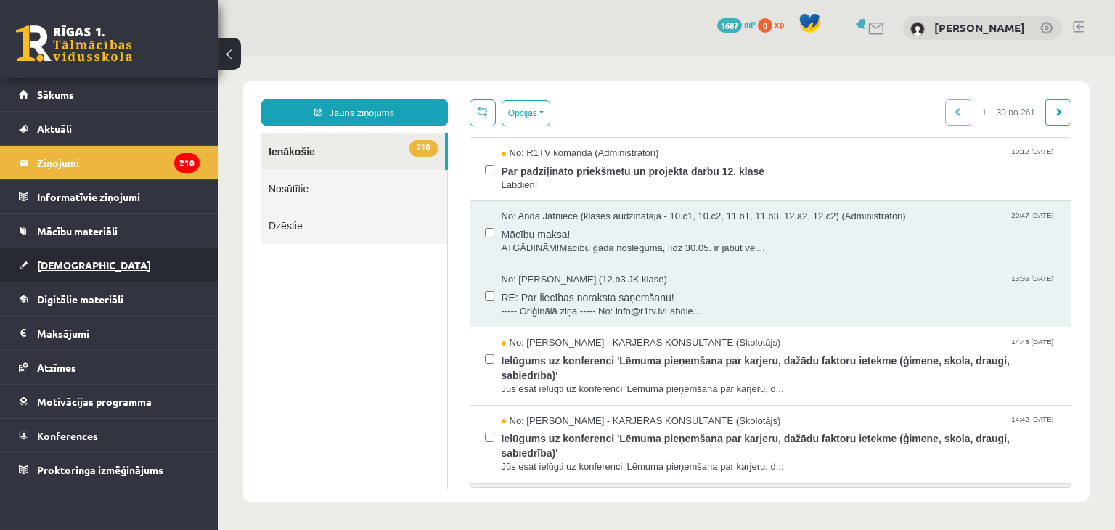
click at [52, 262] on span "[DEMOGRAPHIC_DATA]" at bounding box center [94, 264] width 114 height 13
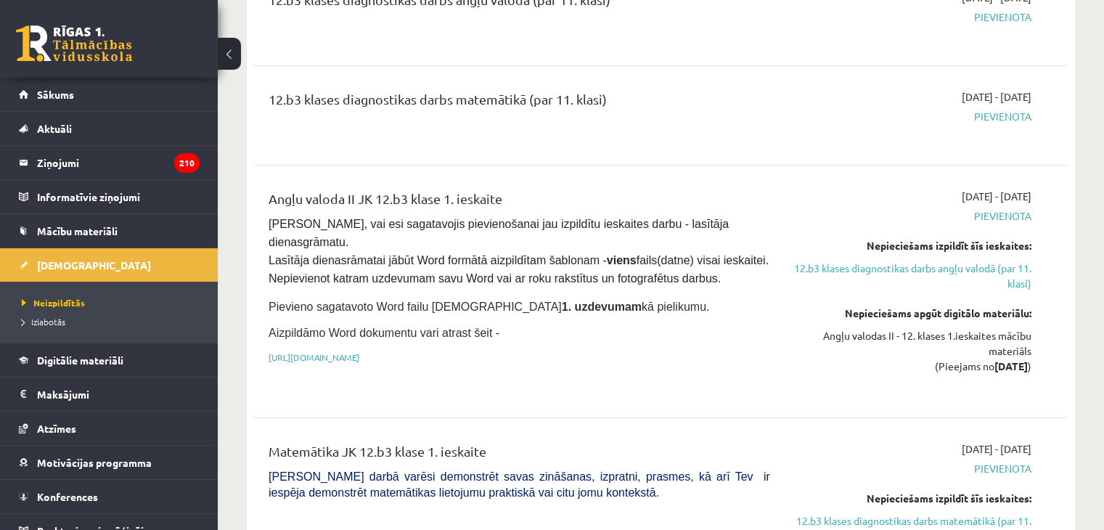
scroll to position [145, 0]
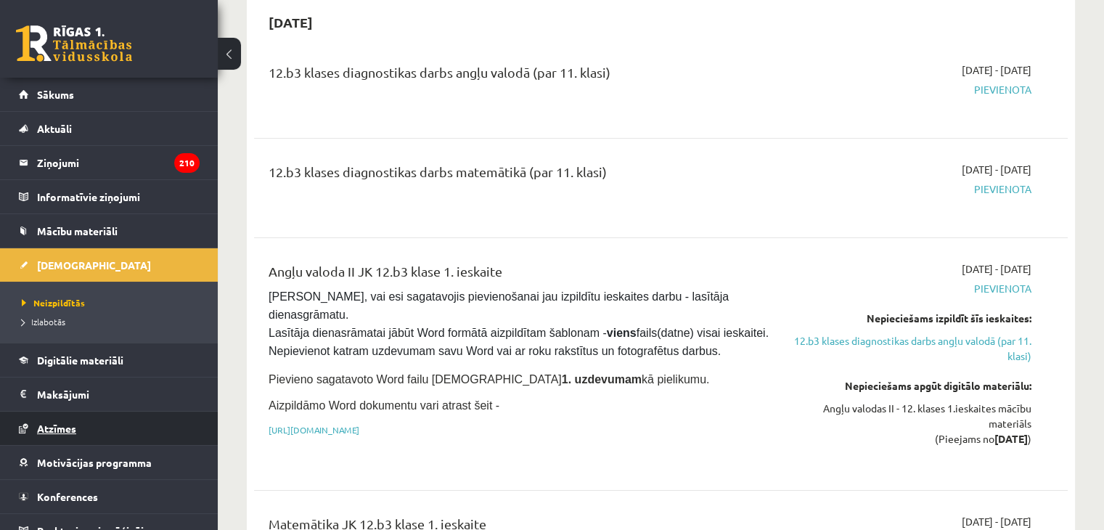
click at [64, 428] on span "Atzīmes" at bounding box center [56, 428] width 39 height 13
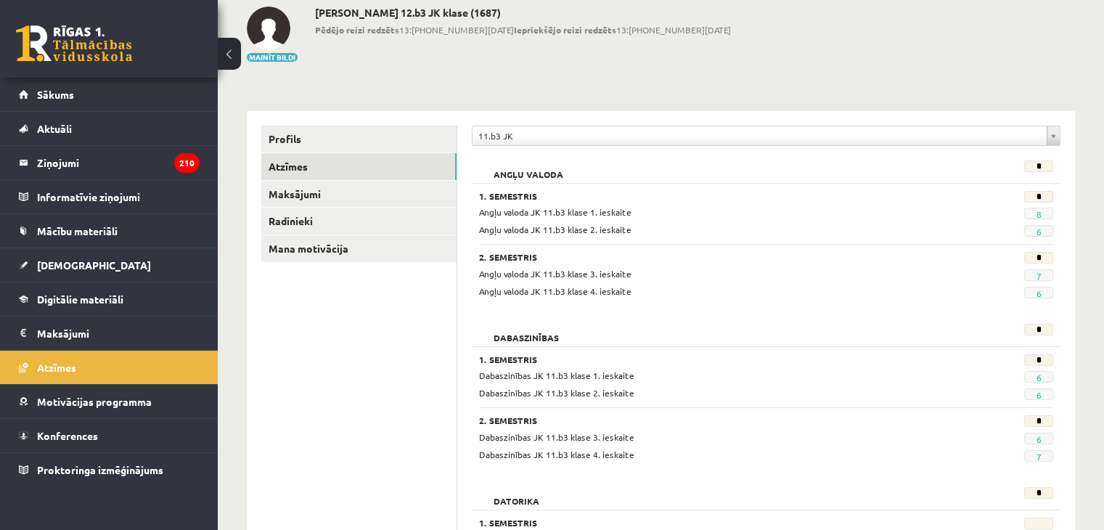
scroll to position [67, 0]
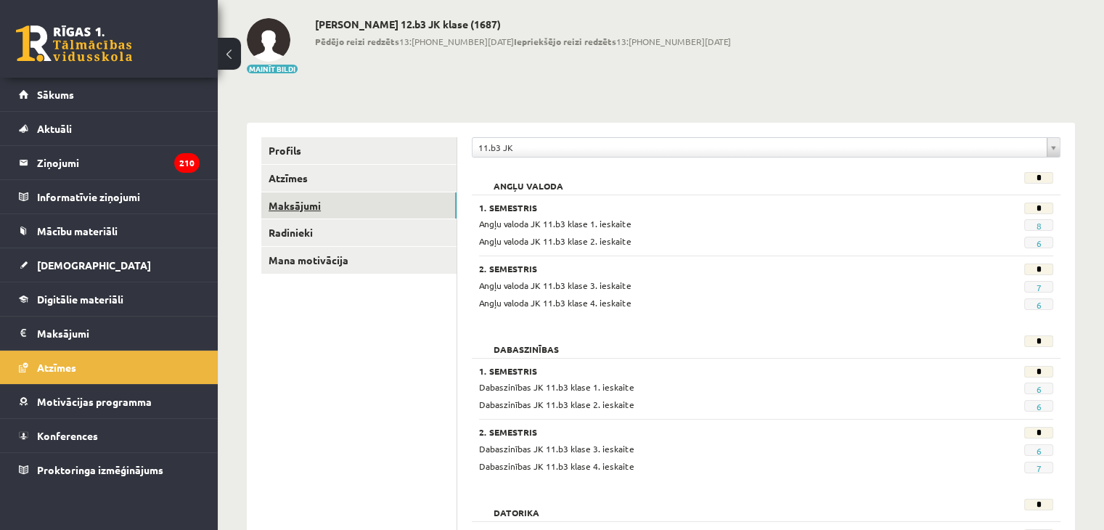
click at [305, 212] on link "Maksājumi" at bounding box center [358, 205] width 195 height 27
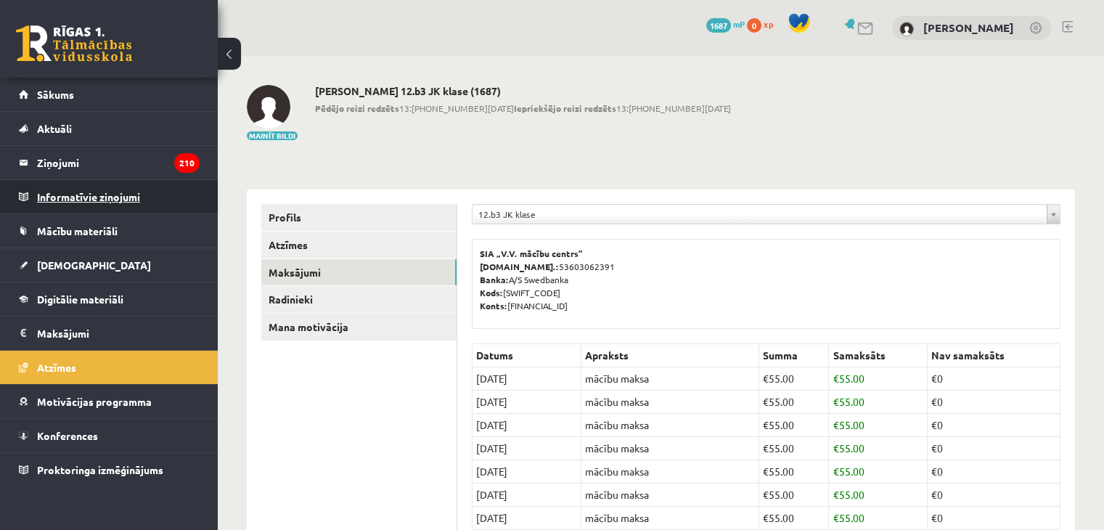
click at [89, 195] on legend "Informatīvie ziņojumi 0" at bounding box center [118, 196] width 163 height 33
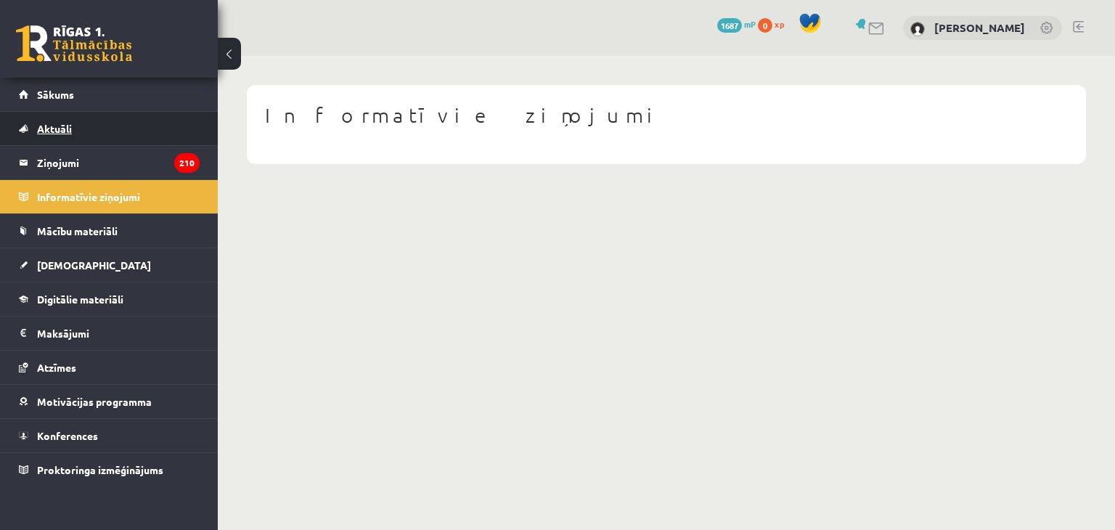
click at [65, 134] on link "Aktuāli" at bounding box center [109, 128] width 181 height 33
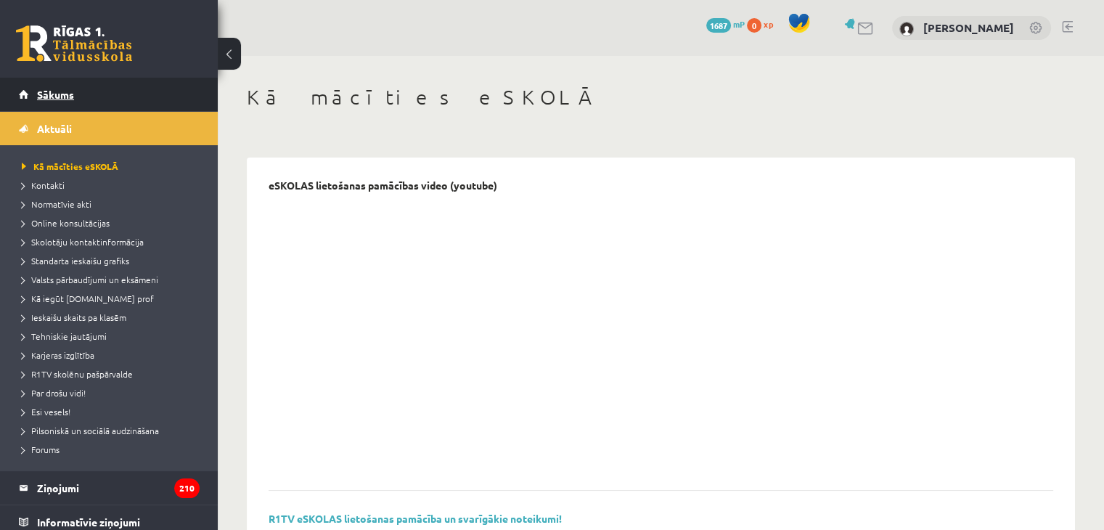
click at [46, 102] on link "Sākums" at bounding box center [109, 94] width 181 height 33
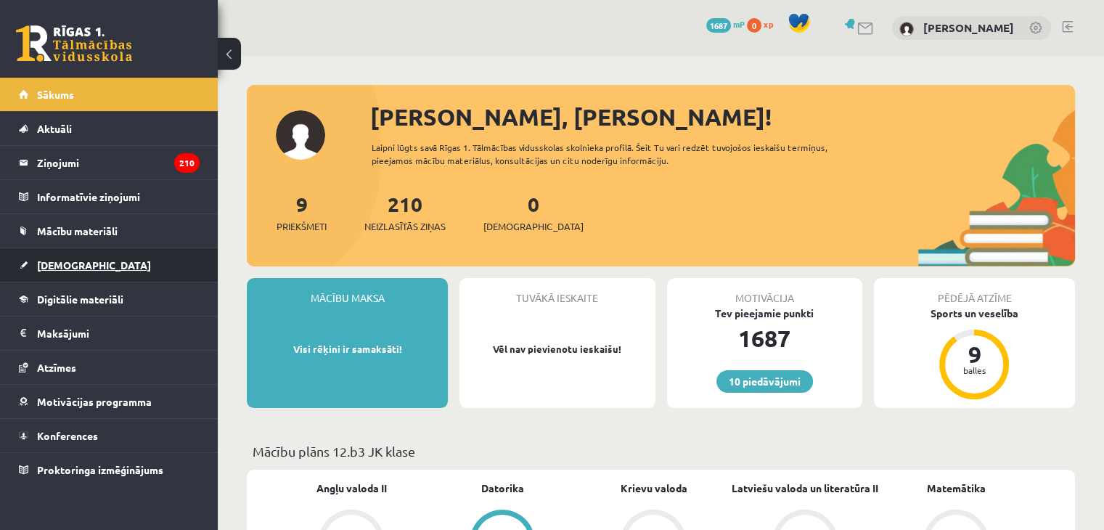
click at [58, 257] on link "[DEMOGRAPHIC_DATA]" at bounding box center [109, 264] width 181 height 33
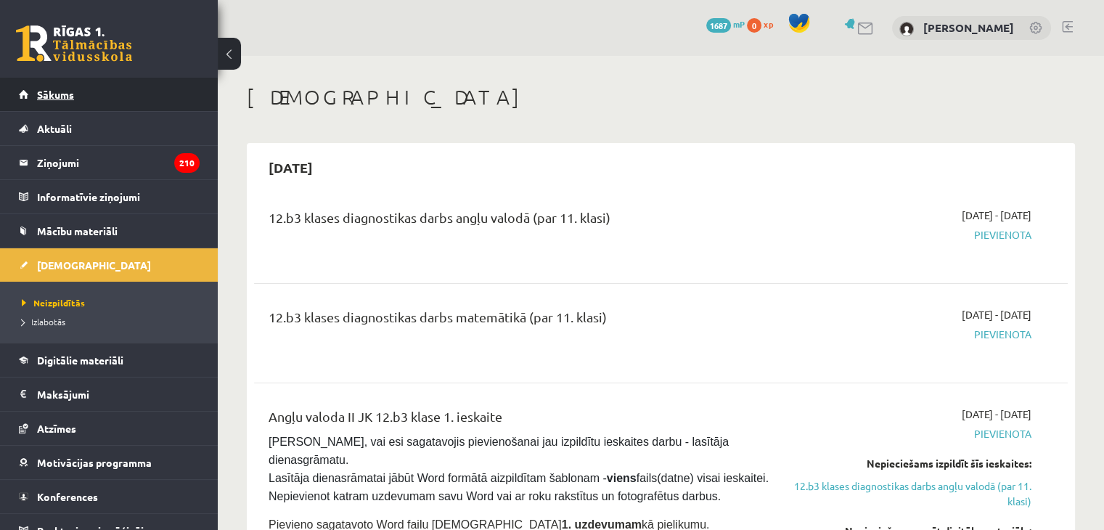
click at [71, 96] on span "Sākums" at bounding box center [55, 94] width 37 height 13
